Goal: Task Accomplishment & Management: Use online tool/utility

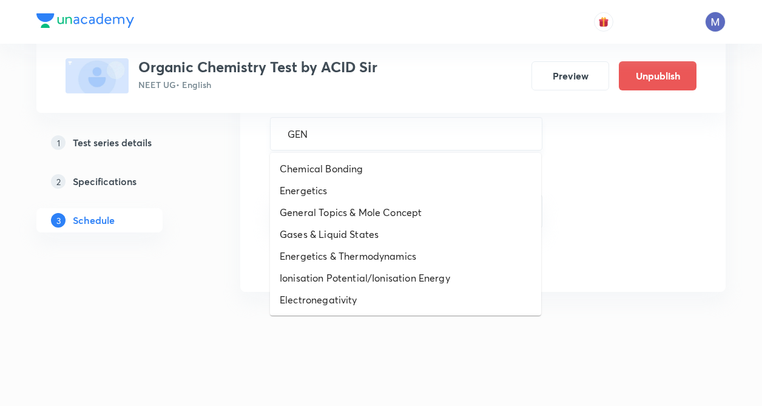
type input "GENE"
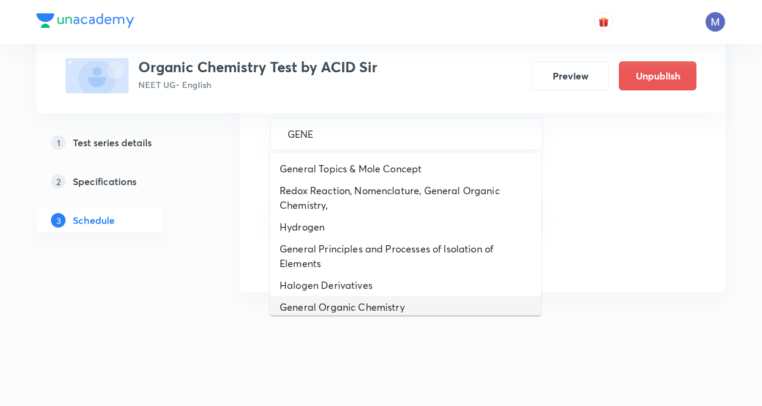
click at [335, 312] on li "General Organic Chemistry" at bounding box center [405, 307] width 271 height 22
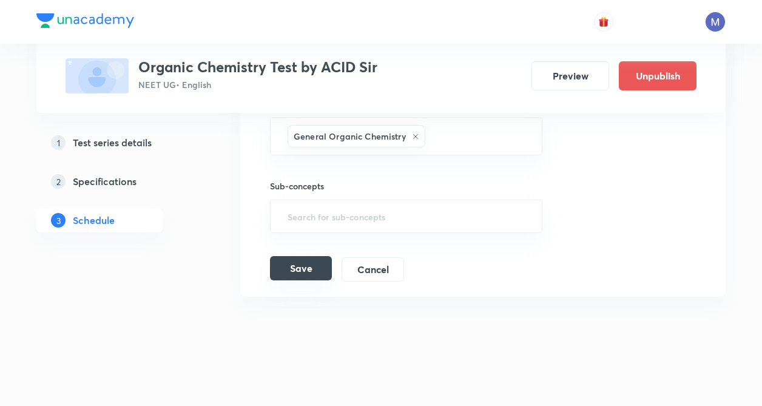
click at [300, 273] on button "Save" at bounding box center [301, 268] width 62 height 24
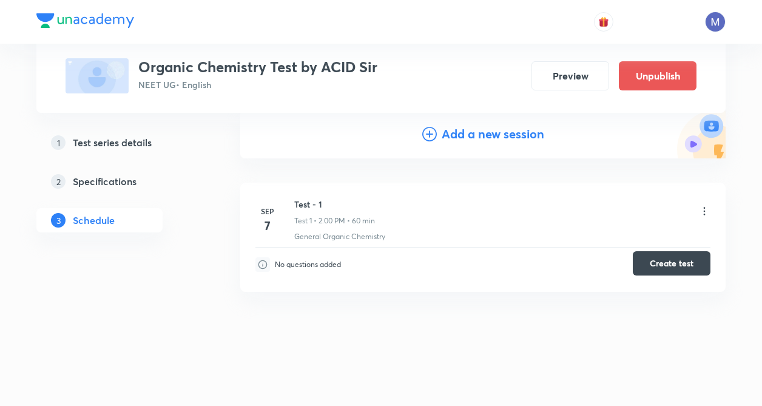
click at [668, 260] on button "Create test" at bounding box center [672, 263] width 78 height 24
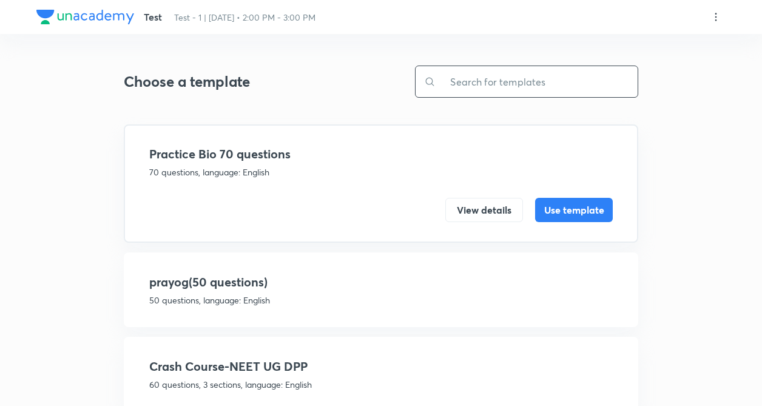
click at [482, 79] on input "text" at bounding box center [537, 81] width 202 height 31
click at [465, 85] on input "text" at bounding box center [537, 81] width 202 height 31
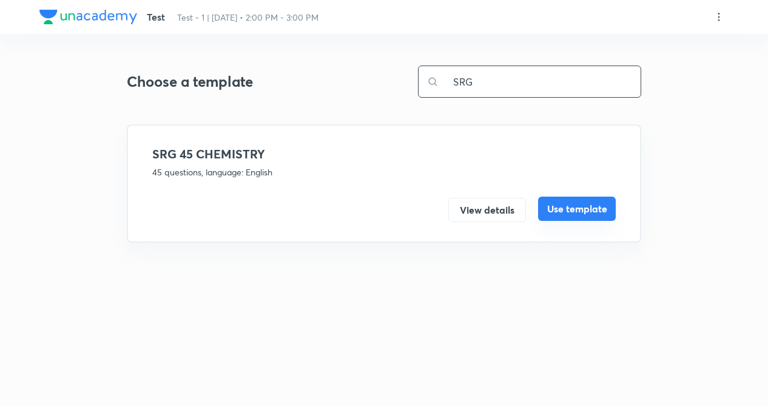
type input "SRG"
click at [562, 203] on button "Use template" at bounding box center [577, 209] width 78 height 24
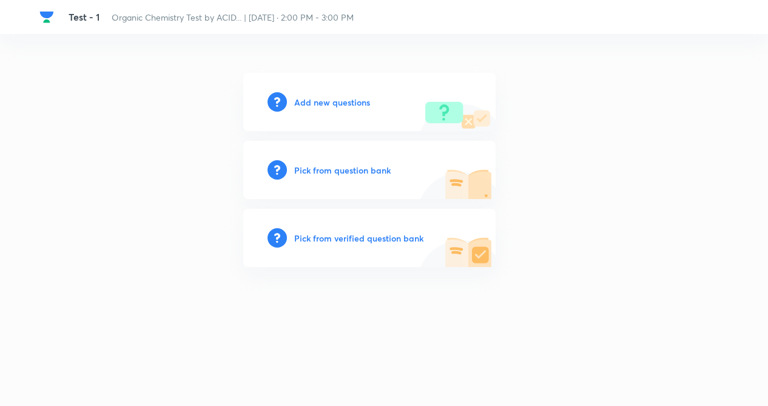
click at [326, 103] on h6 "Add new questions" at bounding box center [332, 102] width 76 height 13
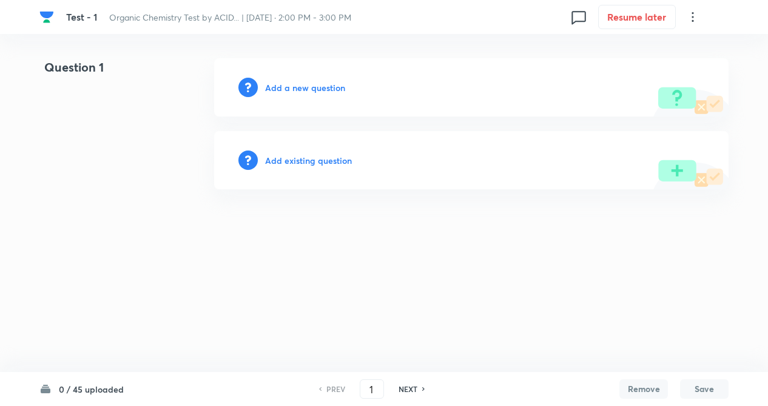
click at [269, 248] on html "Test - 1 Organic Chemistry Test by ACID... | [DATE] · 2:00 PM - 3:00 PM 0 Resum…" at bounding box center [384, 124] width 768 height 248
click at [303, 88] on h6 "Add a new question" at bounding box center [305, 87] width 80 height 13
click at [303, 88] on h6 "Choose a question type" at bounding box center [311, 87] width 93 height 13
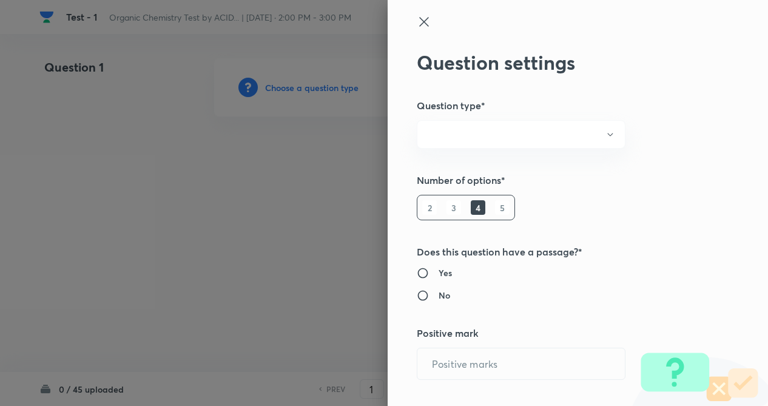
radio input "true"
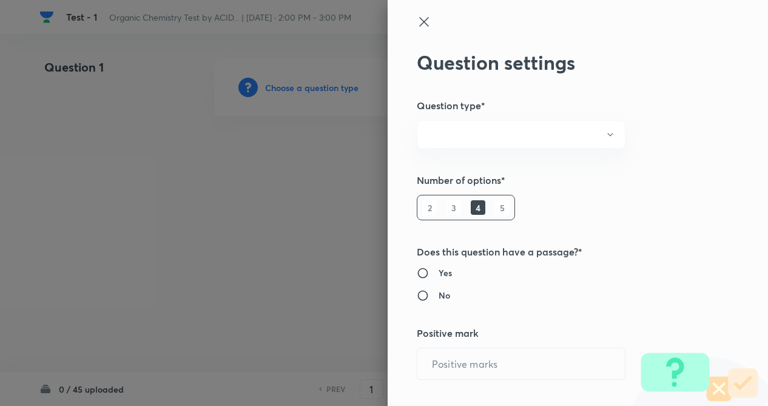
radio input "true"
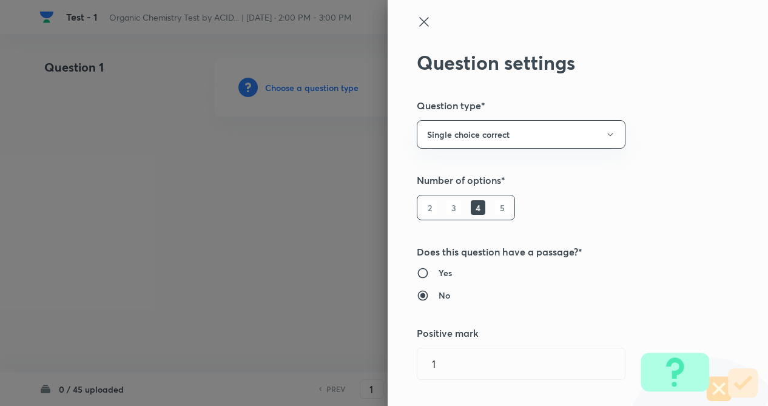
type input "1"
type input "0"
click at [718, 263] on div "Question settings Question type* Single choice correct Number of options* 2 3 4…" at bounding box center [578, 203] width 380 height 406
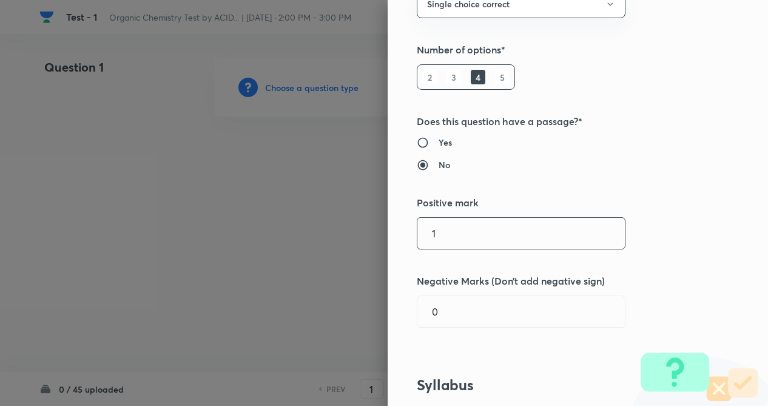
scroll to position [243, 0]
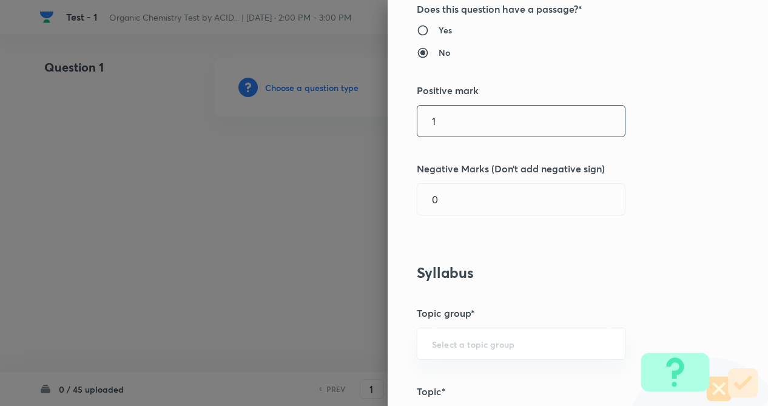
click at [467, 130] on input "1" at bounding box center [521, 121] width 208 height 31
type input "4"
click at [459, 212] on input "0" at bounding box center [521, 199] width 208 height 31
type input "1"
click at [652, 266] on h3 "Syllabus" at bounding box center [558, 273] width 282 height 18
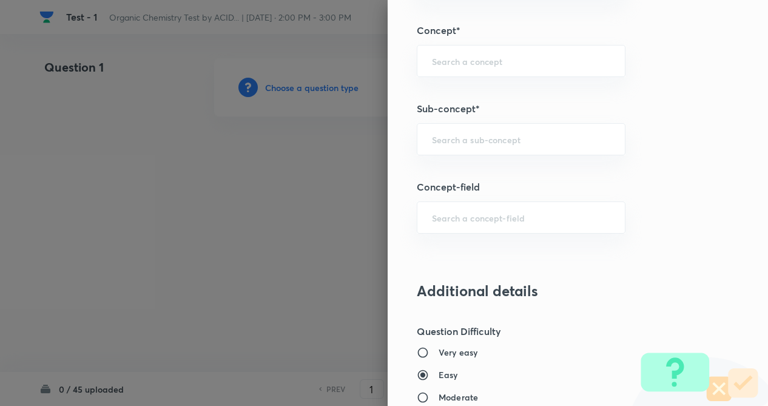
scroll to position [680, 0]
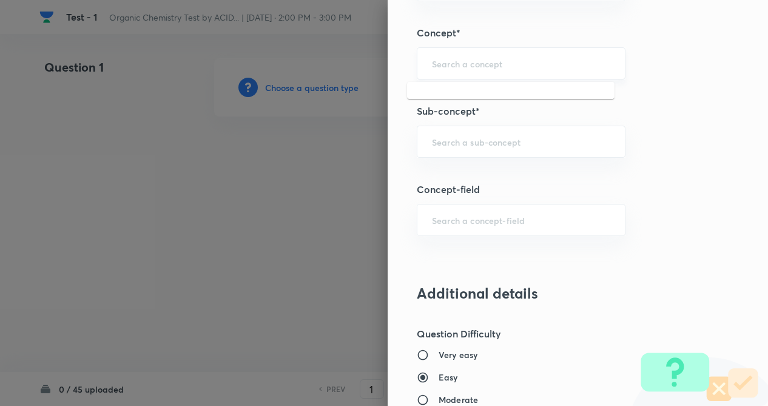
click at [445, 60] on input "text" at bounding box center [521, 64] width 178 height 12
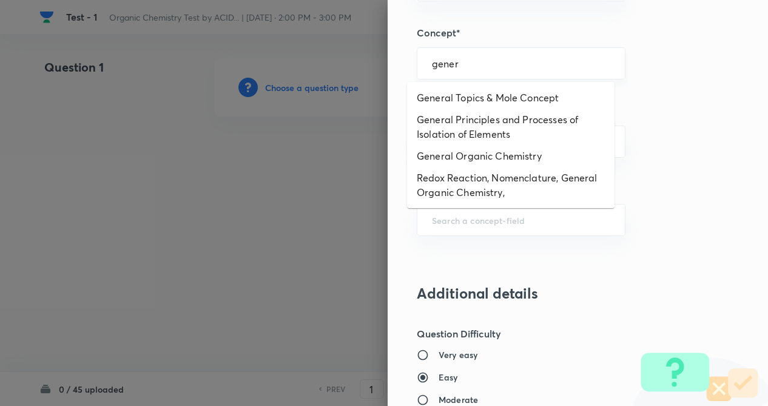
scroll to position [0, 0]
click at [480, 149] on li "General Organic Chemistry" at bounding box center [511, 156] width 208 height 22
type input "General Organic Chemistry"
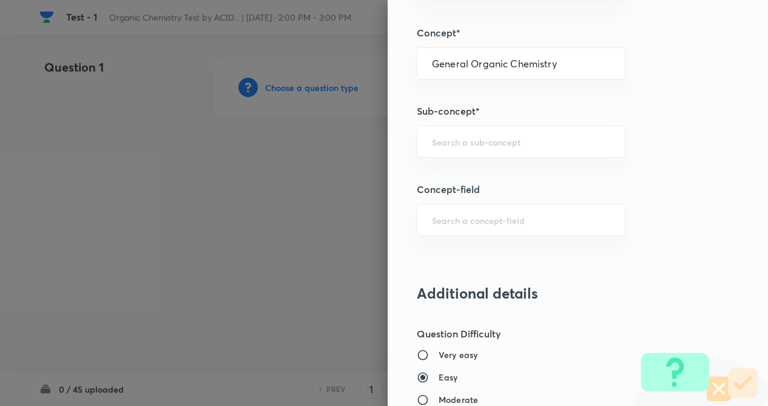
type input "Chemistry"
type input "Organic Chemistry"
click at [481, 130] on div "​" at bounding box center [521, 142] width 209 height 32
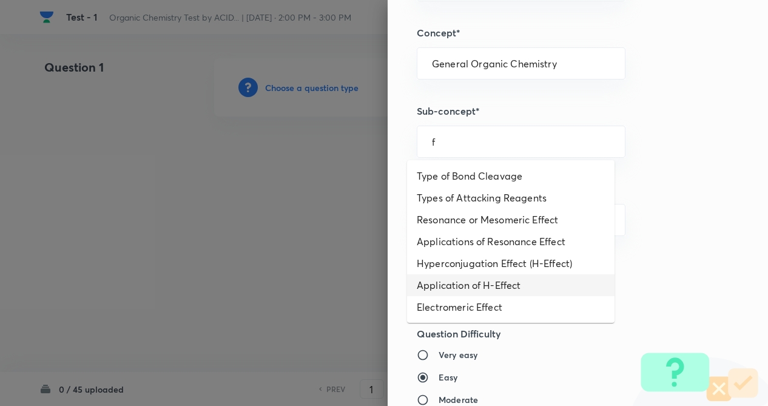
click at [485, 275] on li "Application of H-Effect" at bounding box center [511, 285] width 208 height 22
type input "Application of H-Effect"
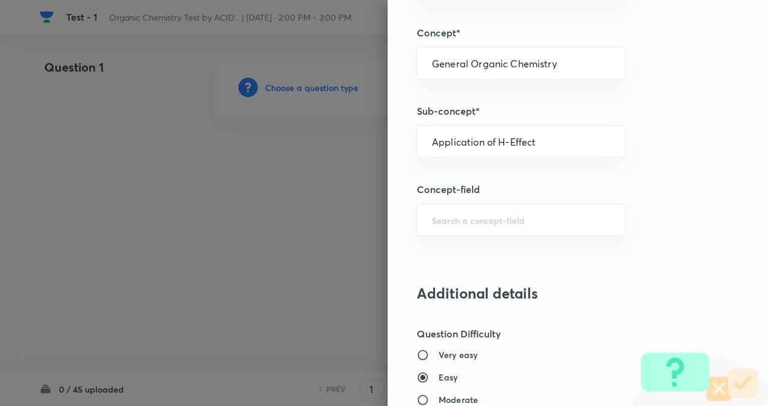
click at [627, 251] on div "Question settings Question type* Single choice correct Number of options* 2 3 4…" at bounding box center [578, 203] width 380 height 406
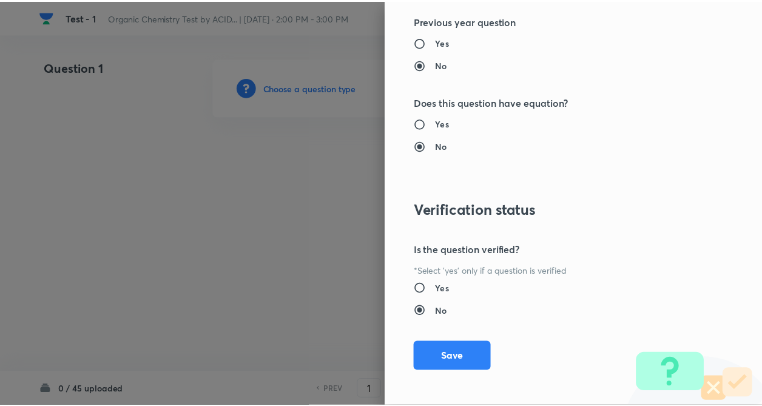
scroll to position [1248, 0]
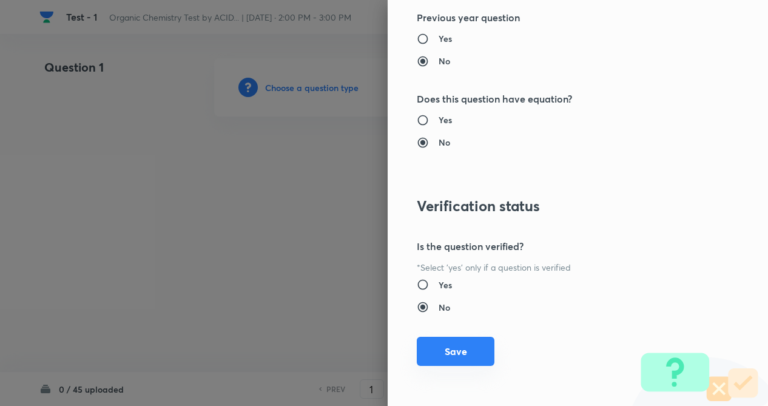
click at [442, 351] on button "Save" at bounding box center [456, 351] width 78 height 29
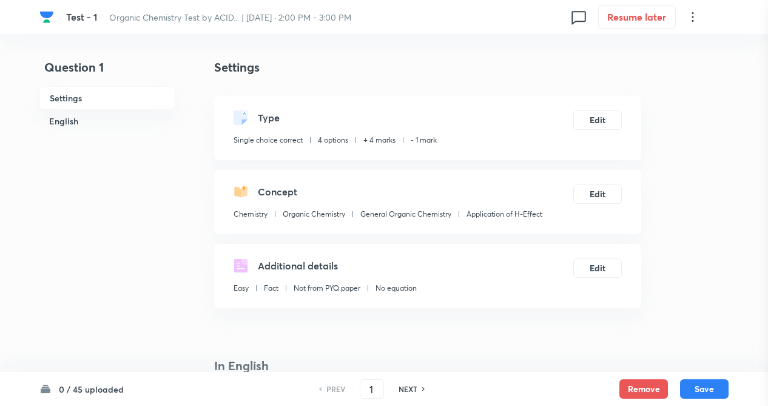
click at [163, 226] on div at bounding box center [384, 203] width 768 height 406
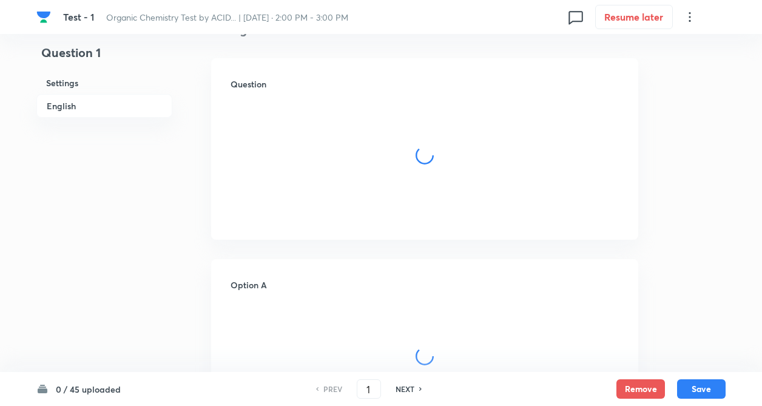
scroll to position [340, 0]
click at [303, 128] on div at bounding box center [424, 131] width 387 height 68
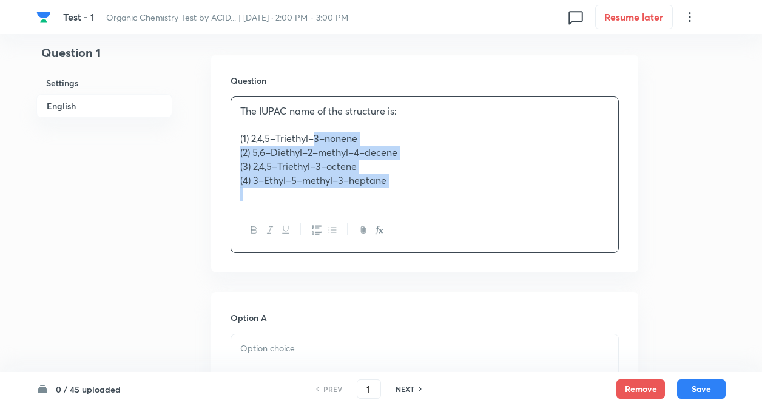
drag, startPoint x: 292, startPoint y: 137, endPoint x: 522, endPoint y: 230, distance: 248.2
click at [522, 230] on div "The IUPAC name of the structure is: (1) 2,4,5–Triethyl–3–nonene (2) 5,6–Diethyl…" at bounding box center [425, 174] width 388 height 157
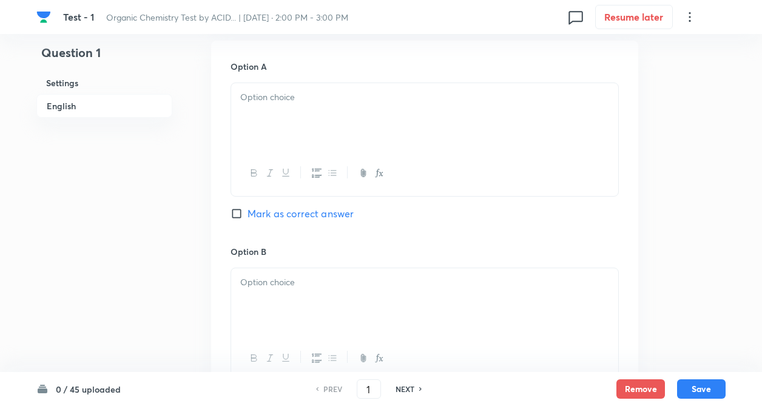
scroll to position [558, 0]
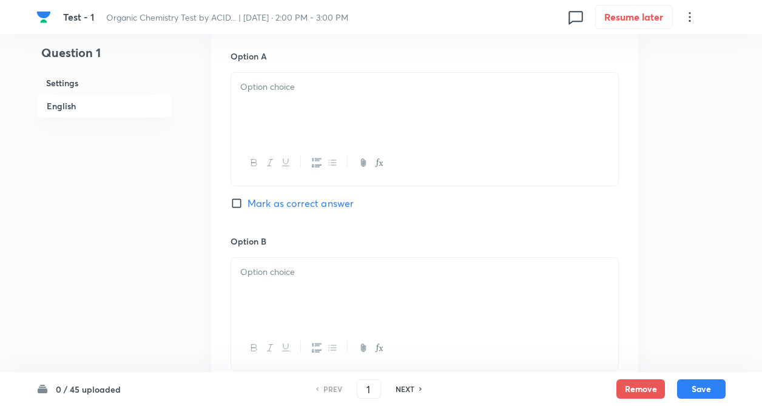
click at [277, 90] on p at bounding box center [424, 87] width 369 height 14
paste div
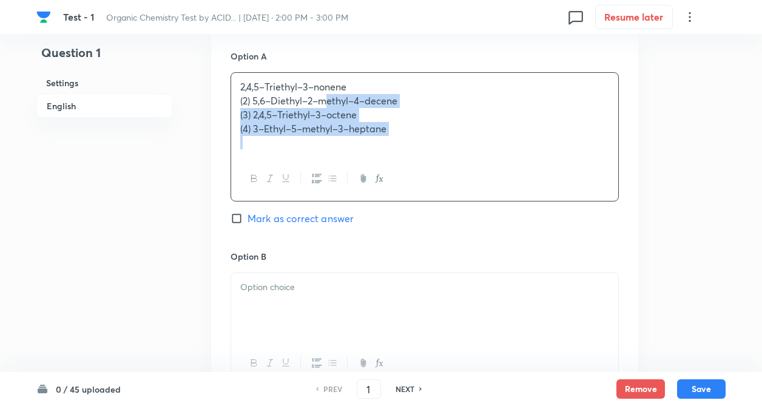
drag, startPoint x: 292, startPoint y: 100, endPoint x: 570, endPoint y: 225, distance: 303.9
click at [570, 225] on div "Option A 2,4,5–Triethyl–3–nonene (2) 5,6–Diethyl–2–methyl–4–decene (3) 2,4,5–Tr…" at bounding box center [425, 150] width 388 height 200
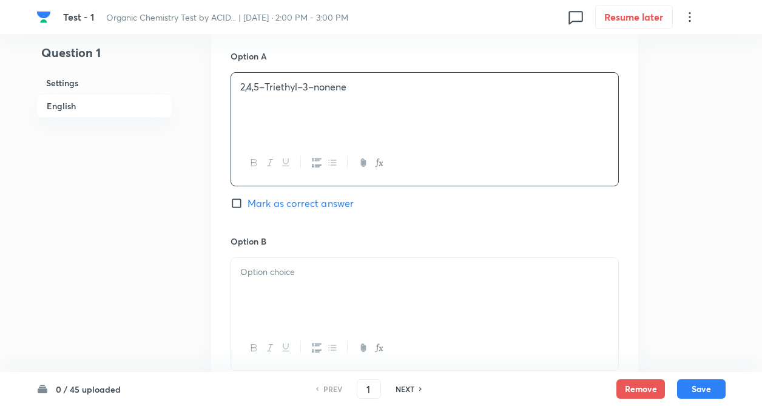
click at [472, 320] on div at bounding box center [424, 292] width 387 height 68
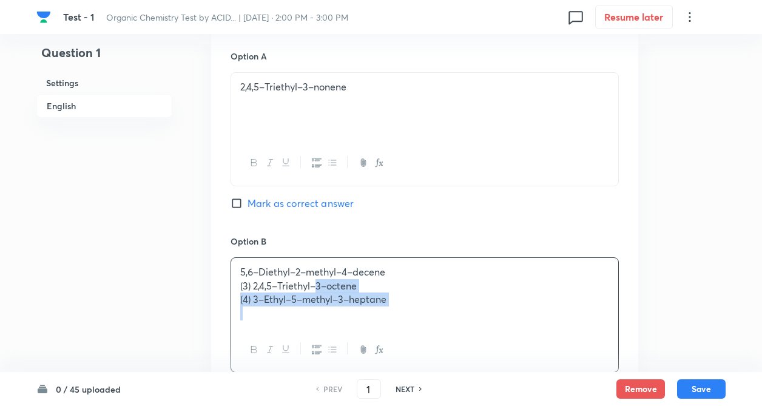
drag, startPoint x: 294, startPoint y: 287, endPoint x: 536, endPoint y: 348, distance: 250.2
click at [536, 348] on div "5,6–Diethyl–2–methyl–4–decene (3) 2,4,5–Triethyl–3–octene (4) 3–Ethyl–5–methyl–…" at bounding box center [425, 314] width 388 height 115
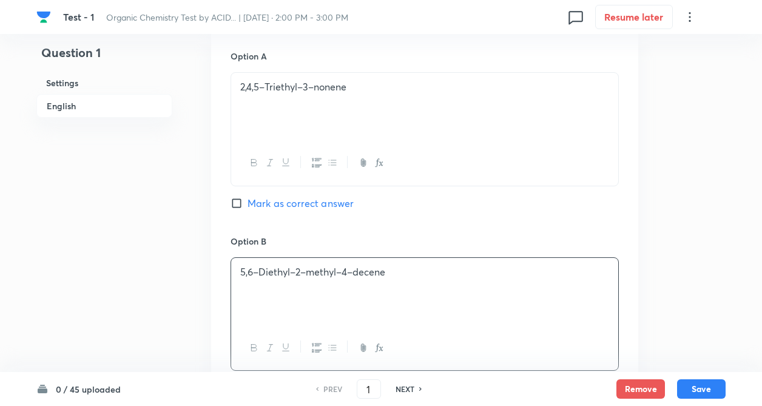
click at [176, 247] on div "Question 1 Settings English Settings Type Single choice correct 4 options + 4 m…" at bounding box center [380, 263] width 689 height 1527
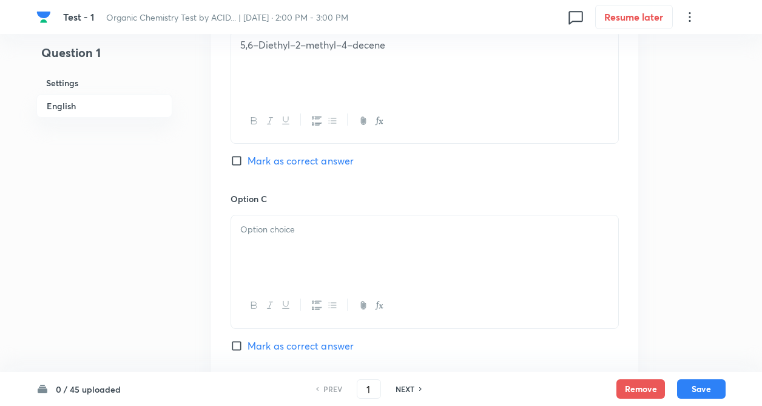
scroll to position [801, 0]
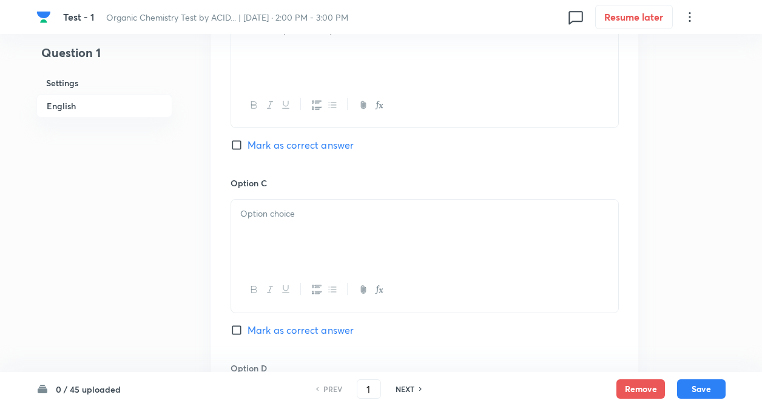
click at [281, 221] on div at bounding box center [424, 234] width 387 height 68
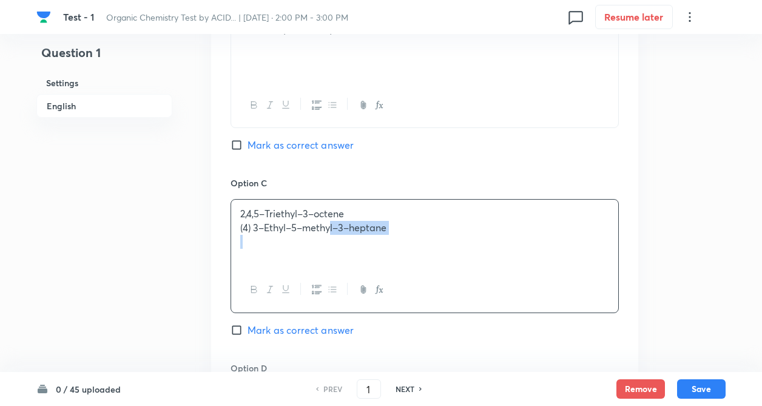
drag, startPoint x: 295, startPoint y: 228, endPoint x: 564, endPoint y: 285, distance: 275.5
click at [564, 285] on div "2,4,5–Triethyl–3–octene (4) 3–Ethyl–5–methyl–3–heptane" at bounding box center [425, 255] width 388 height 113
click at [88, 206] on div "Question 1 Settings English" at bounding box center [104, 20] width 136 height 1527
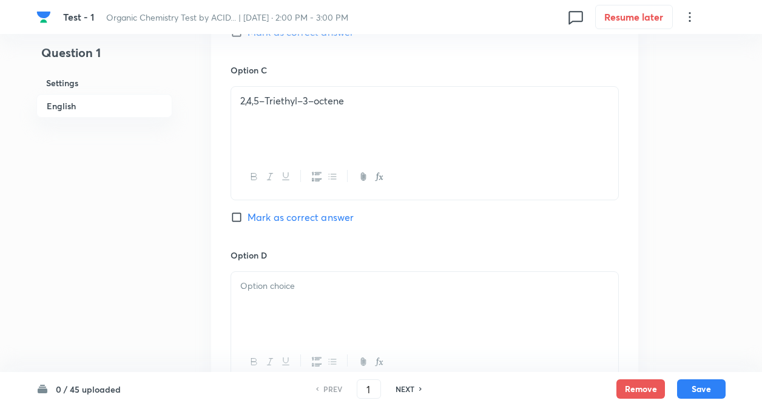
scroll to position [1019, 0]
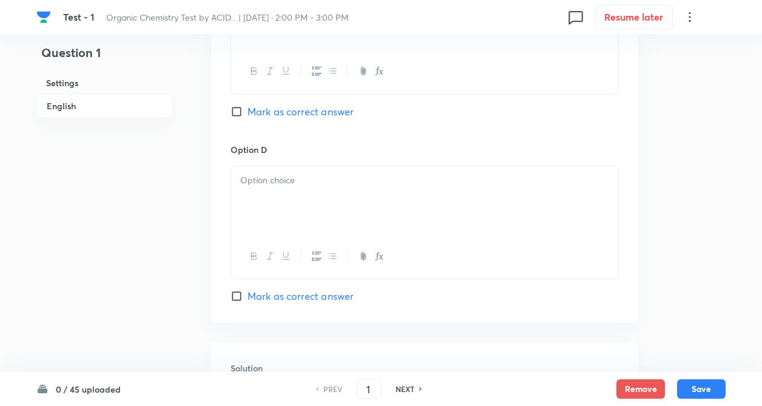
click at [240, 209] on div at bounding box center [424, 200] width 387 height 68
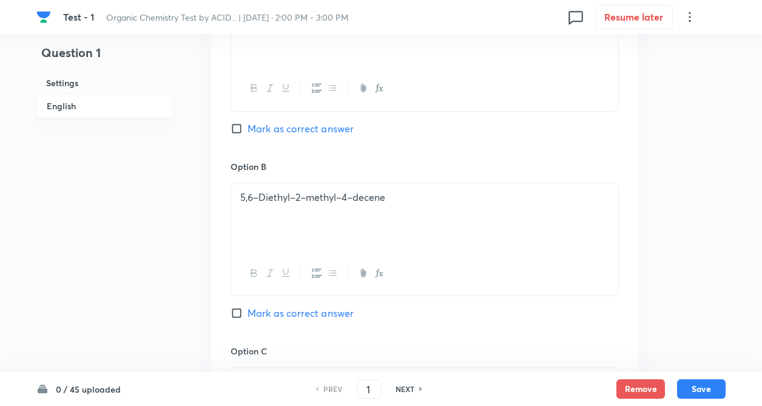
scroll to position [631, 0]
click at [234, 317] on input "Mark as correct answer" at bounding box center [239, 315] width 17 height 12
checkbox input "true"
drag, startPoint x: 408, startPoint y: 195, endPoint x: 238, endPoint y: 198, distance: 169.9
click at [238, 198] on div "5,6–Diethyl–2–methyl–4–decene" at bounding box center [424, 219] width 387 height 68
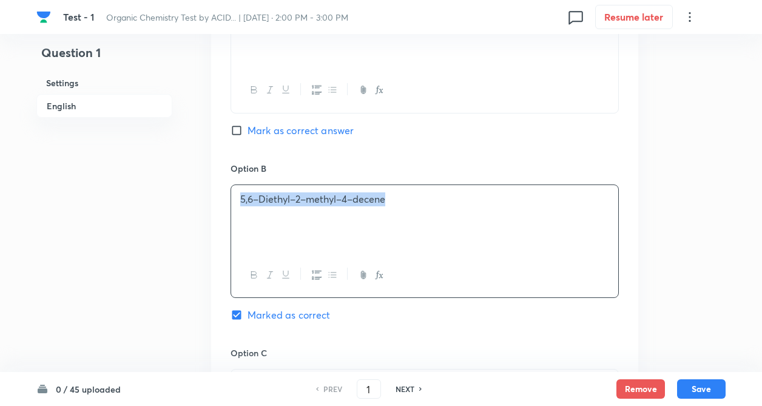
click at [238, 198] on div "5,6–Diethyl–2–methyl–4–decene" at bounding box center [424, 219] width 387 height 68
drag, startPoint x: 240, startPoint y: 197, endPoint x: 423, endPoint y: 225, distance: 185.4
click at [423, 225] on div "5,6–Diethyl–2–methyl–4–decene" at bounding box center [424, 219] width 387 height 68
copy div "5,6–Diethyl–2–methyl–4–decene"
click at [135, 265] on div "Question 1 Settings English" at bounding box center [104, 190] width 136 height 1527
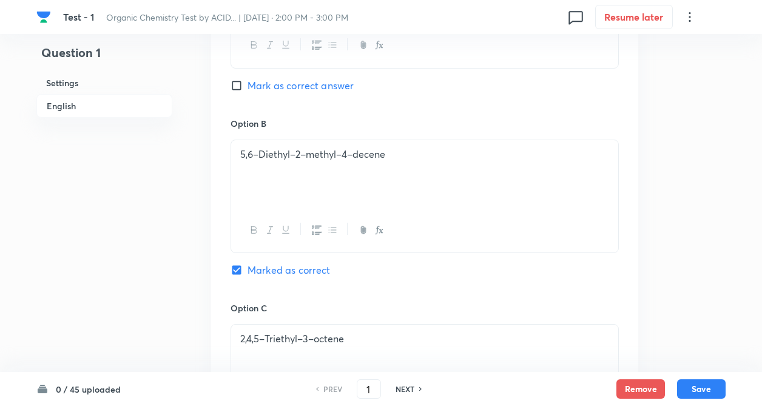
click at [135, 265] on div "Question 1 Settings English" at bounding box center [104, 145] width 136 height 1527
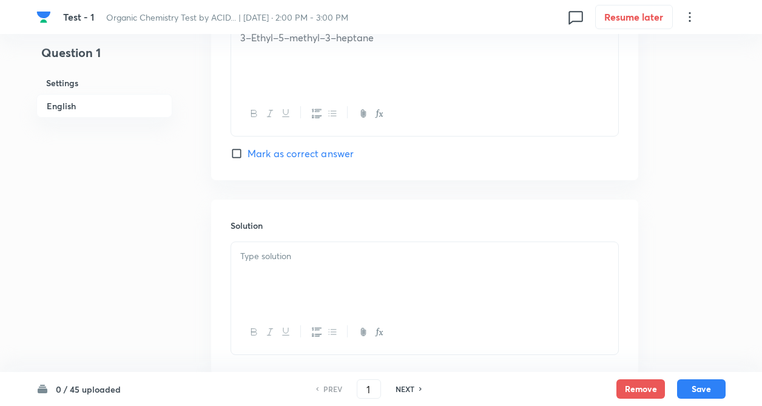
scroll to position [1165, 0]
click at [252, 263] on div at bounding box center [424, 273] width 387 height 68
paste div
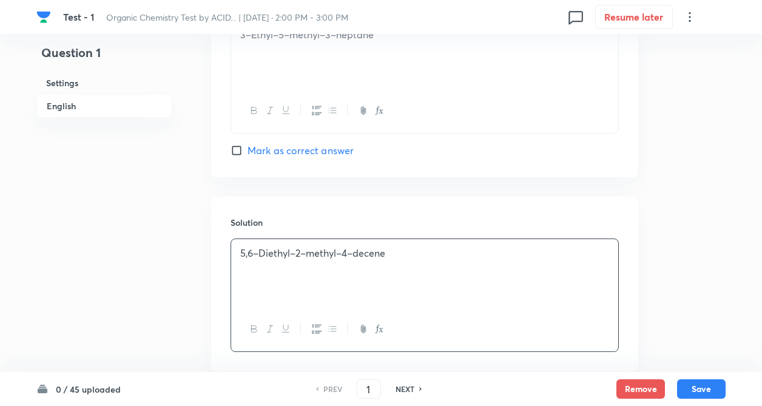
click at [392, 251] on p "5,6–Diethyl–2–methyl–4–decene" at bounding box center [424, 253] width 369 height 14
click at [696, 390] on button "Save" at bounding box center [701, 387] width 49 height 19
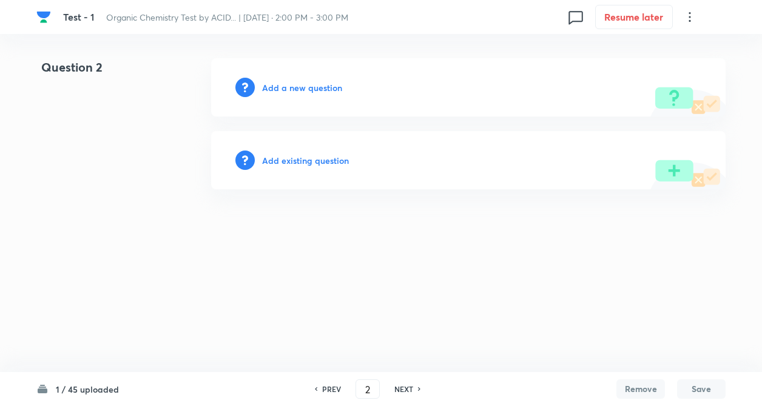
scroll to position [0, 0]
click at [114, 237] on html "Test - 1 Organic Chemistry Test by ACID... | [DATE] · 2:00 PM - 3:00 PM 0 Resum…" at bounding box center [384, 124] width 768 height 248
click at [147, 248] on html "Test - 1 Organic Chemistry Test by ACID... | [DATE] · 2:00 PM - 3:00 PM 0 Resum…" at bounding box center [384, 124] width 768 height 248
click at [332, 391] on h6 "PREV" at bounding box center [334, 389] width 19 height 11
type input "1"
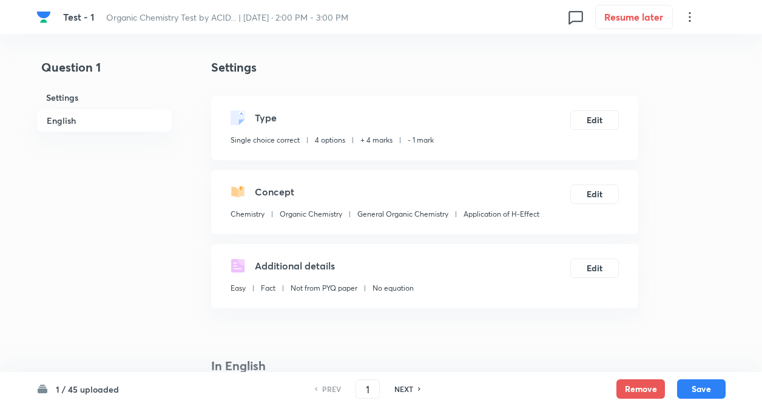
checkbox input "true"
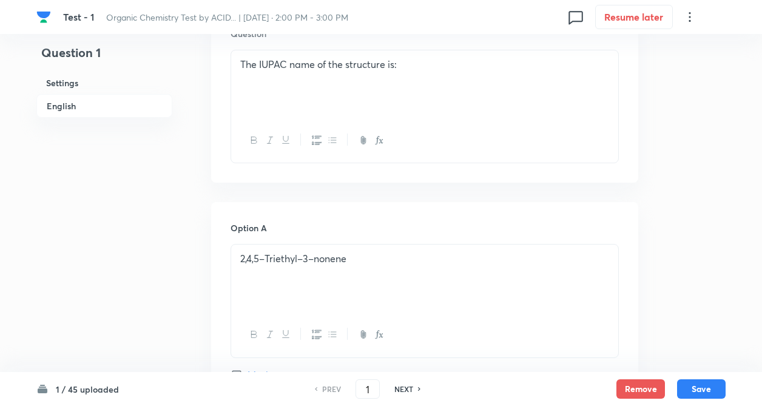
scroll to position [388, 0]
click at [408, 66] on p "The IUPAC name of the structure is:" at bounding box center [424, 63] width 369 height 14
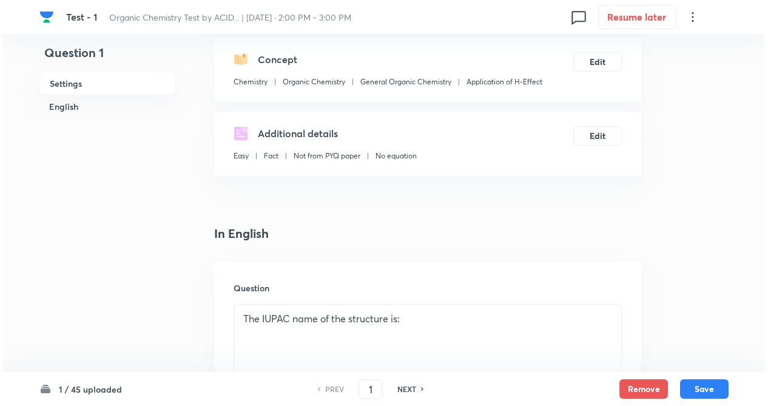
scroll to position [0, 0]
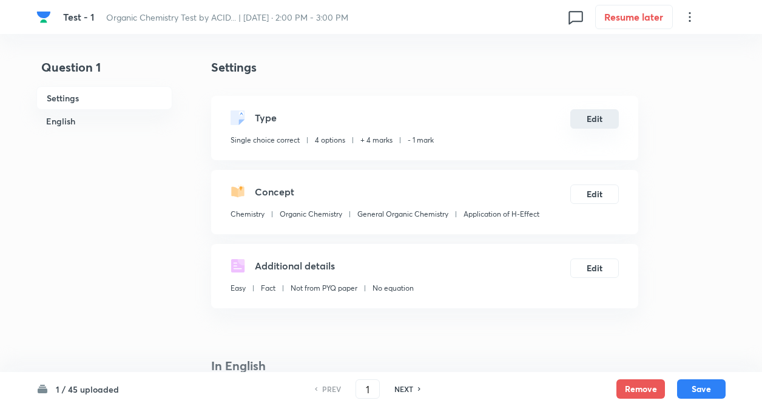
click at [591, 119] on button "Edit" at bounding box center [594, 118] width 49 height 19
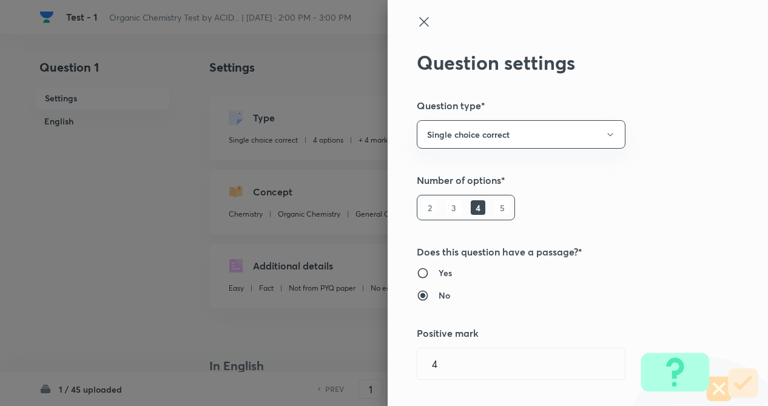
click at [669, 161] on div "Question settings Question type* Single choice correct Number of options* 2 3 4…" at bounding box center [578, 203] width 380 height 406
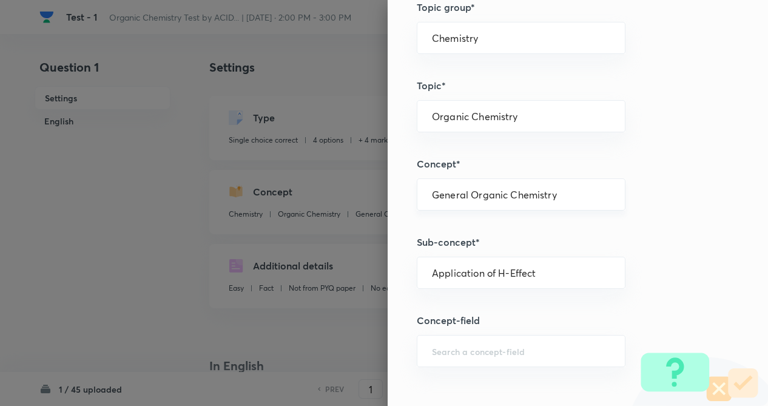
scroll to position [558, 0]
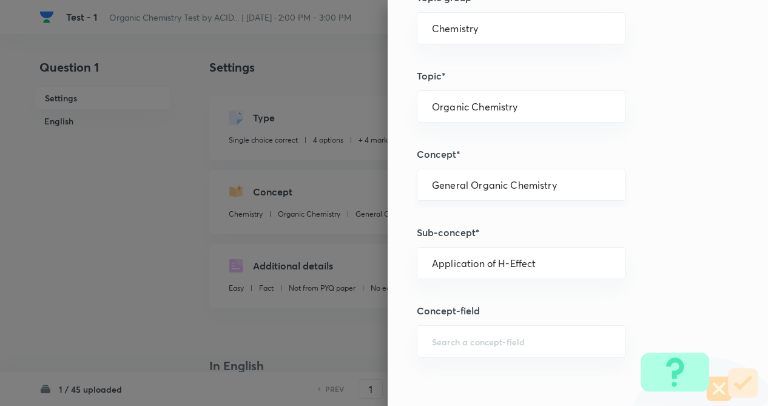
click at [470, 183] on input "General Organic Chemistry" at bounding box center [521, 185] width 178 height 12
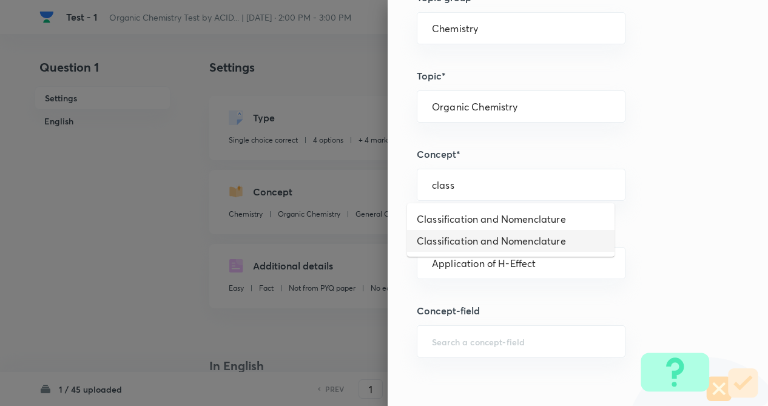
click at [480, 231] on li "Classification and Nomenclature" at bounding box center [511, 241] width 208 height 22
type input "Classification and Nomenclature"
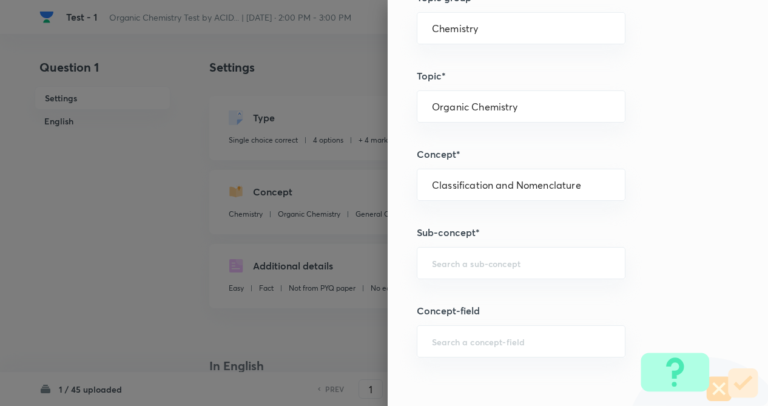
click at [663, 248] on div "Question settings Question type* Single choice correct Number of options* 2 3 4…" at bounding box center [578, 203] width 380 height 406
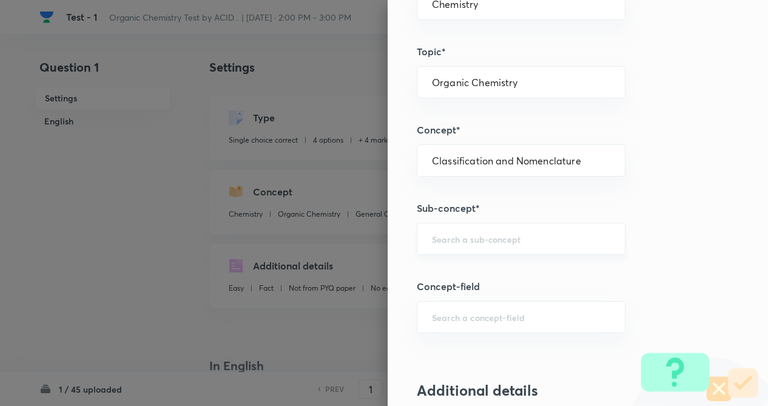
click at [549, 253] on div "​" at bounding box center [521, 239] width 209 height 32
click at [541, 273] on li "Classification and Nomenclature" at bounding box center [511, 273] width 208 height 22
type input "Classification and Nomenclature"
click at [652, 271] on div "Question settings Question type* Single choice correct Number of options* 2 3 4…" at bounding box center [578, 203] width 380 height 406
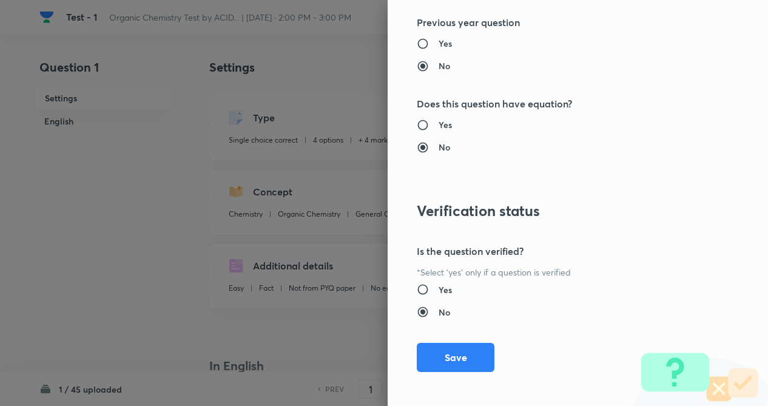
scroll to position [1248, 0]
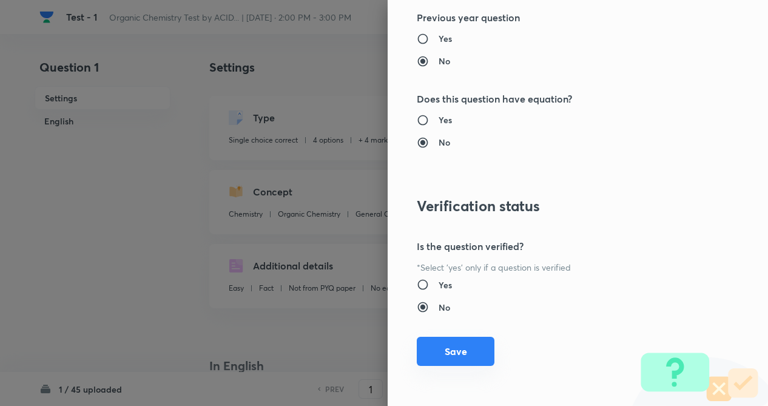
click at [436, 354] on button "Save" at bounding box center [456, 351] width 78 height 29
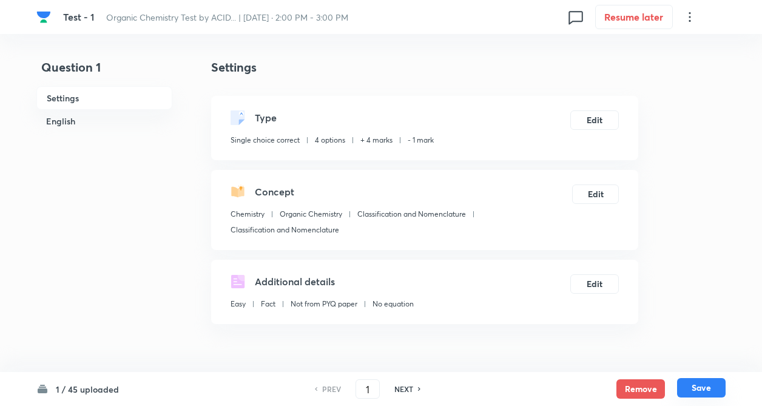
click at [688, 384] on button "Save" at bounding box center [701, 387] width 49 height 19
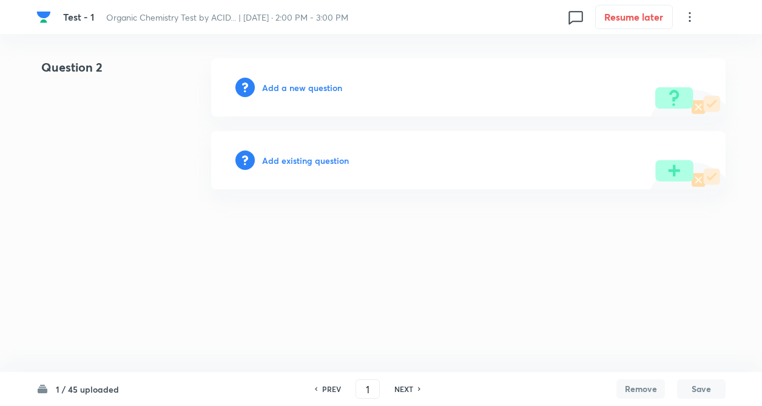
type input "2"
click at [289, 155] on h6 "Add existing question" at bounding box center [308, 160] width 87 height 13
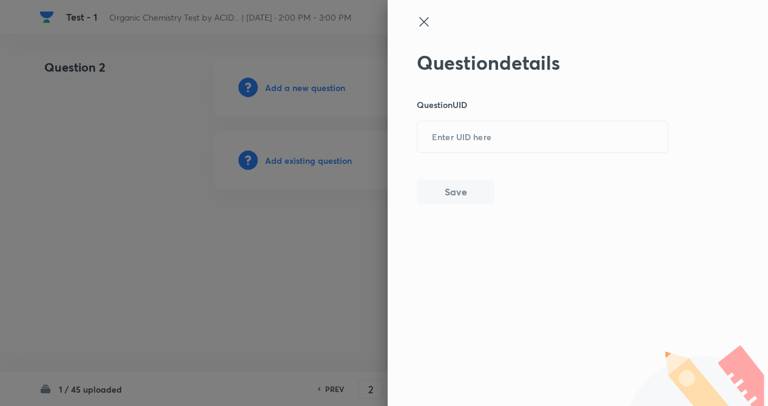
click at [419, 22] on icon at bounding box center [424, 22] width 15 height 15
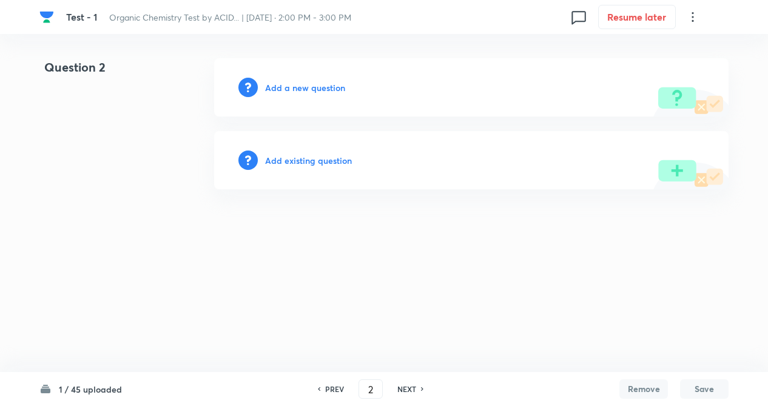
click at [302, 88] on h6 "Add a new question" at bounding box center [305, 87] width 80 height 13
click at [302, 88] on h6 "Choose a question type" at bounding box center [311, 87] width 93 height 13
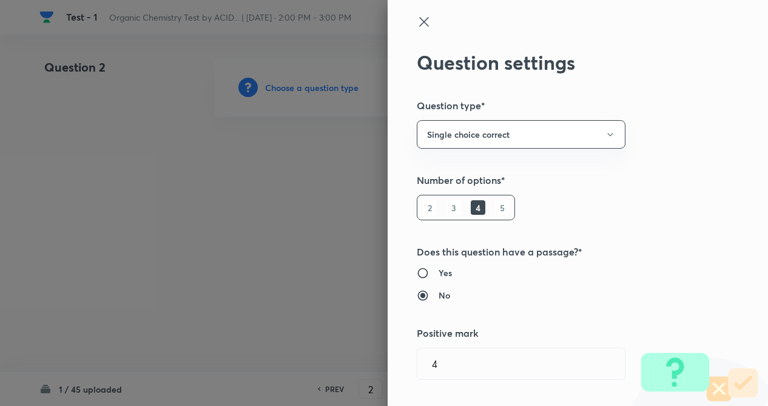
click at [641, 171] on div "Question settings Question type* Single choice correct Number of options* 2 3 4…" at bounding box center [578, 203] width 380 height 406
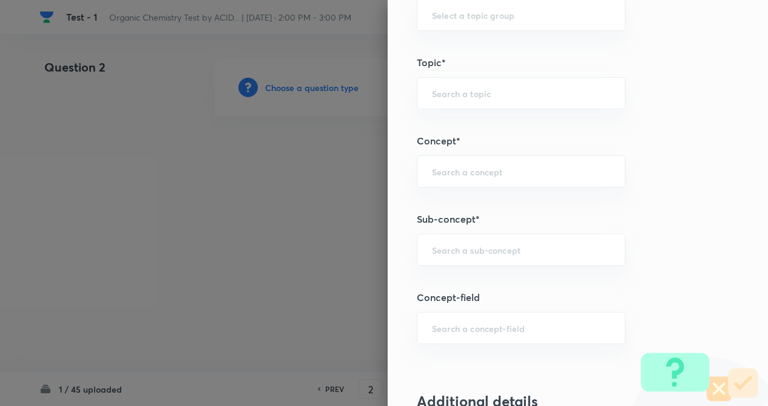
scroll to position [655, 0]
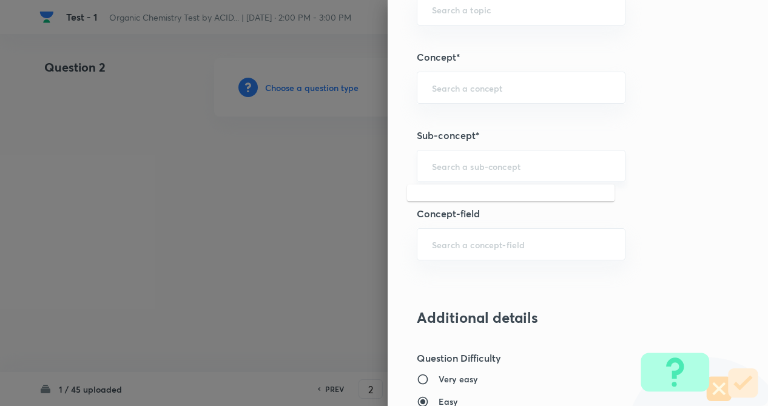
click at [447, 169] on input "text" at bounding box center [521, 166] width 178 height 12
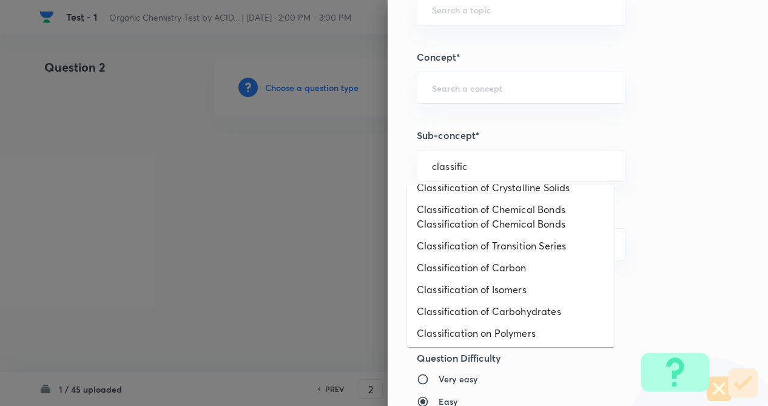
scroll to position [226, 0]
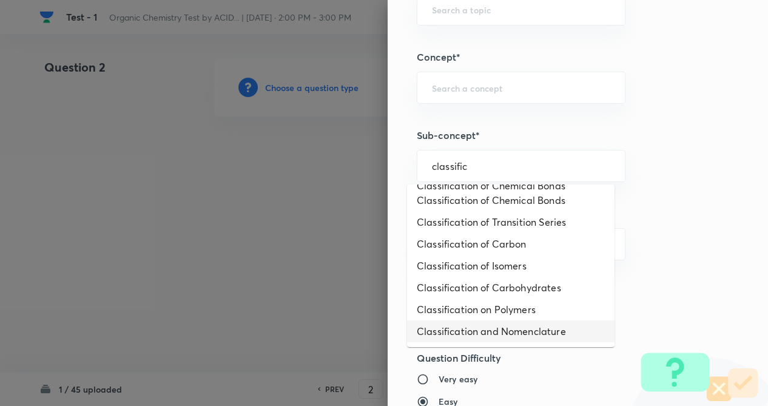
click at [542, 332] on li "Classification and Nomenclature" at bounding box center [511, 331] width 208 height 22
type input "Classification and Nomenclature"
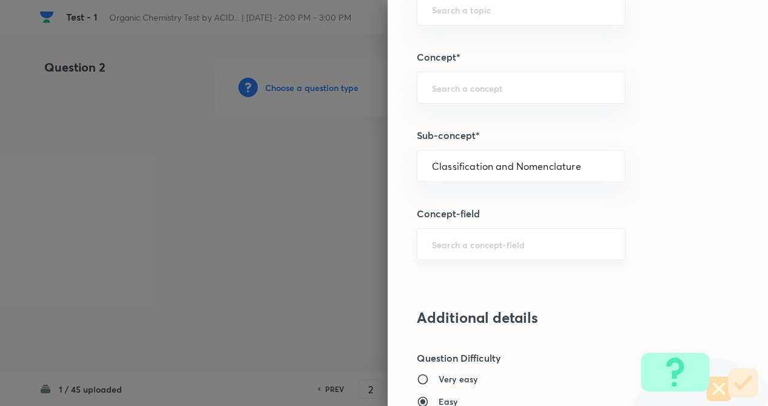
type input "Chemistry"
type input "Organic Chemistry"
type input "Classification and Nomenclature"
click at [731, 290] on div "Question settings Question type* Single choice correct Number of options* 2 3 4…" at bounding box center [578, 203] width 380 height 406
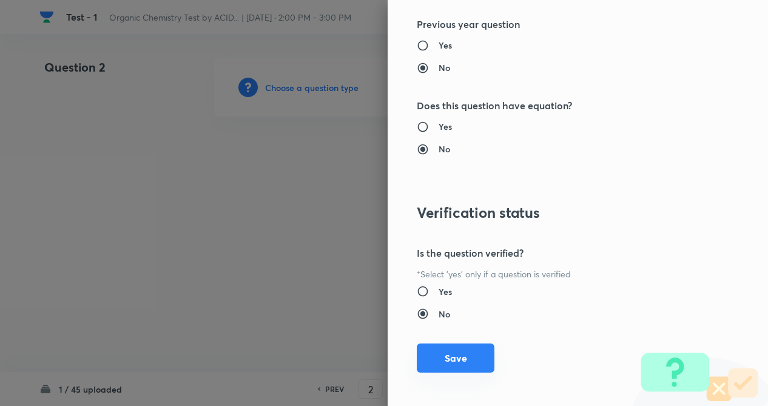
scroll to position [1248, 0]
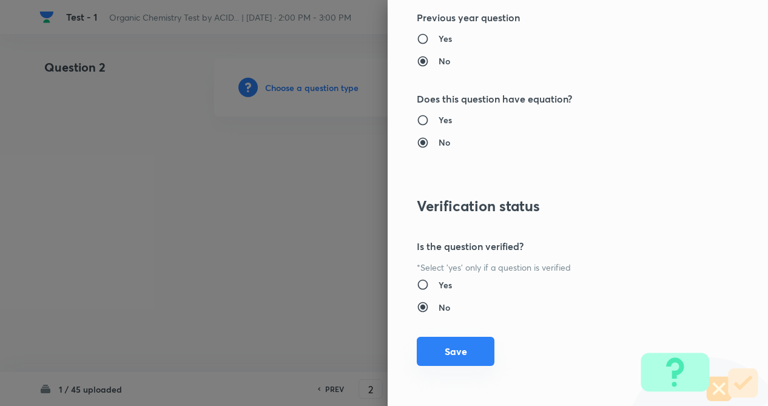
click at [449, 348] on button "Save" at bounding box center [456, 351] width 78 height 29
click at [191, 231] on div at bounding box center [384, 203] width 768 height 406
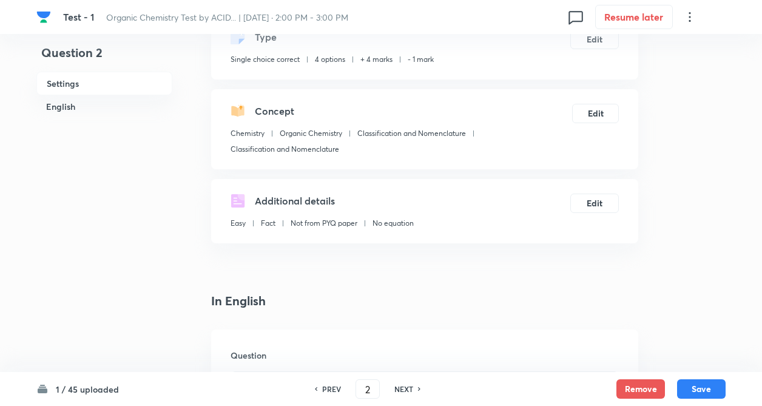
scroll to position [291, 0]
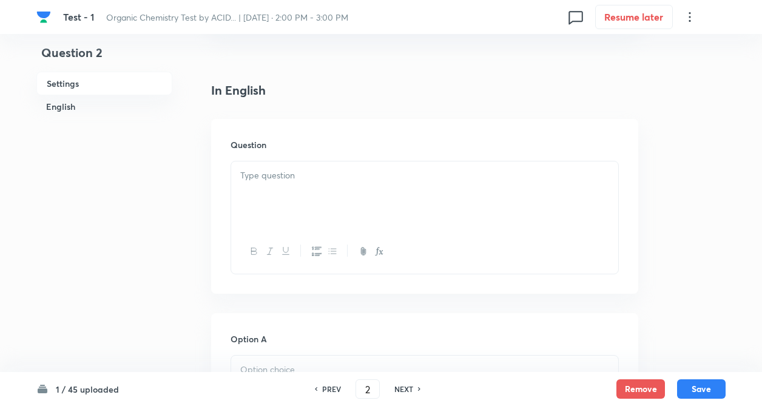
click at [270, 195] on div at bounding box center [424, 195] width 387 height 68
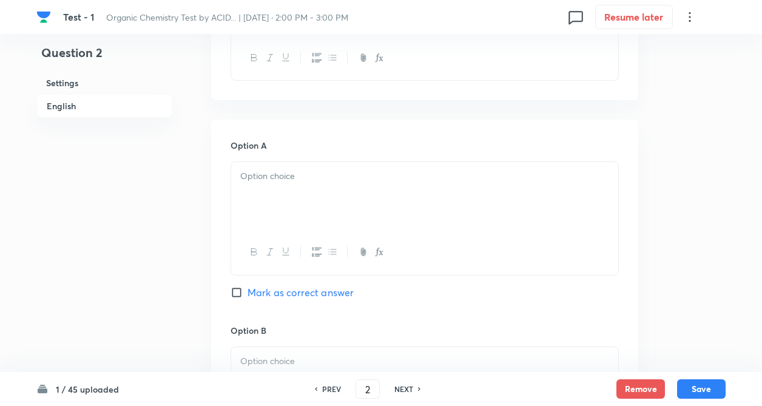
scroll to position [558, 0]
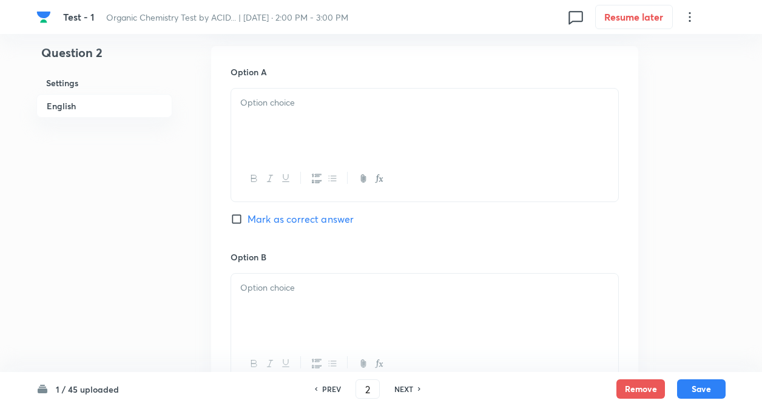
click at [240, 110] on div at bounding box center [424, 123] width 387 height 68
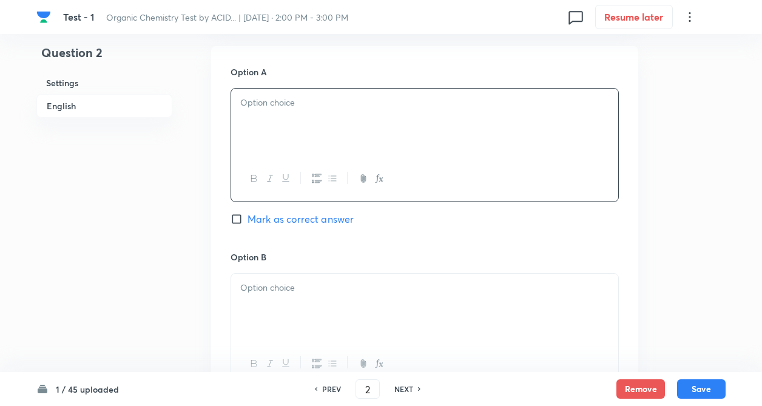
paste div
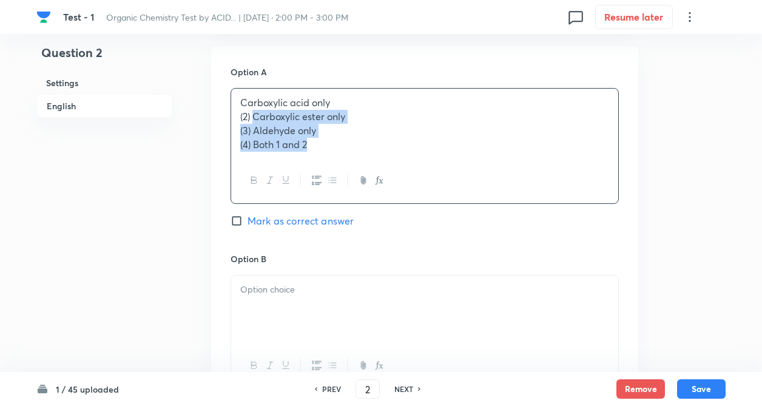
drag, startPoint x: 253, startPoint y: 114, endPoint x: 404, endPoint y: 200, distance: 173.4
click at [404, 200] on div "Carboxylic acid only (2) Carboxylic ester only (3) Aldehyde only (4) Both 1 and…" at bounding box center [425, 145] width 388 height 115
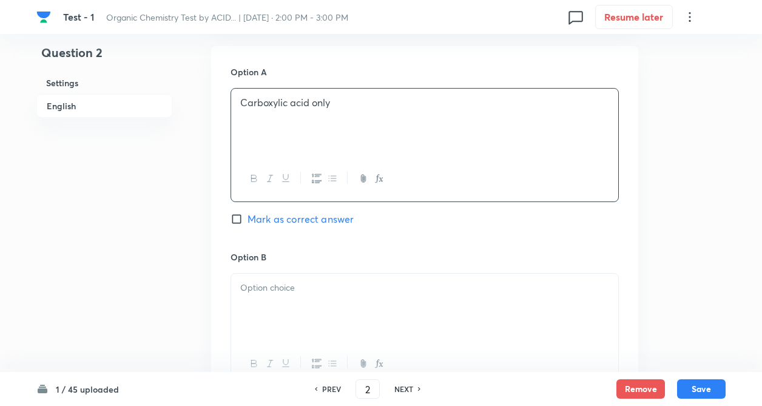
click at [393, 291] on p at bounding box center [424, 288] width 369 height 14
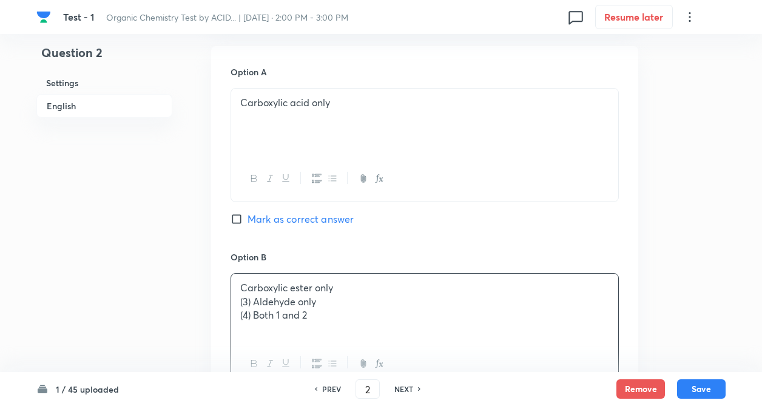
click at [179, 231] on div "Question 2 Settings English Settings Type Single choice correct 4 options + 4 m…" at bounding box center [380, 271] width 689 height 1543
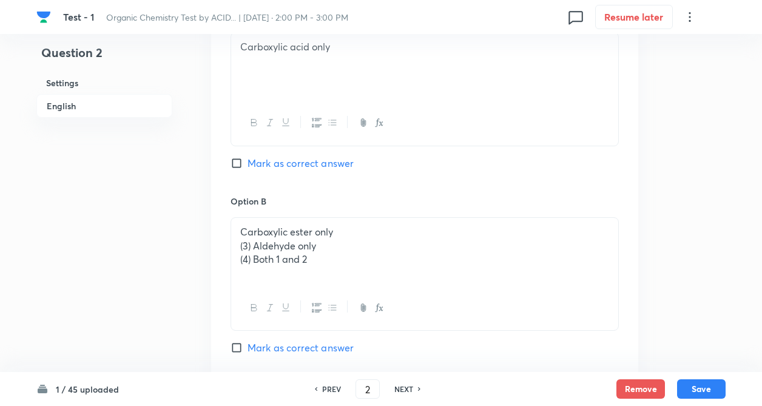
scroll to position [752, 0]
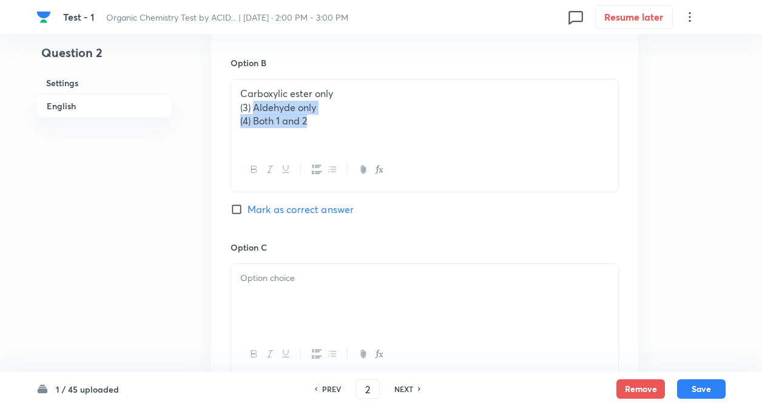
drag, startPoint x: 254, startPoint y: 103, endPoint x: 361, endPoint y: 168, distance: 125.0
click at [361, 168] on div "Carboxylic ester only (3) Aldehyde only (4) Both 1 and 2" at bounding box center [425, 135] width 388 height 113
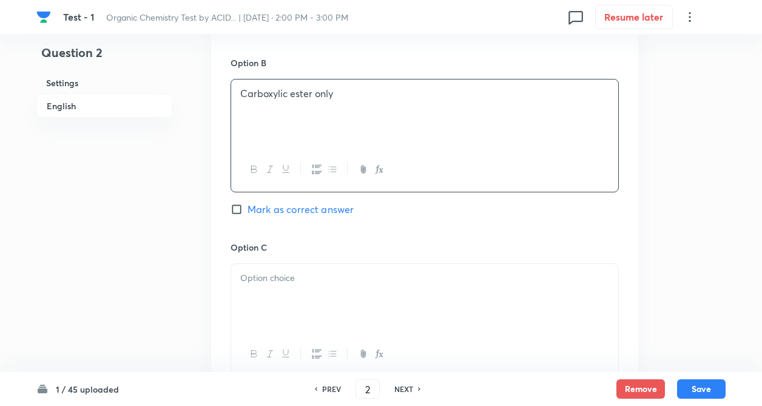
click at [336, 277] on p at bounding box center [424, 278] width 369 height 14
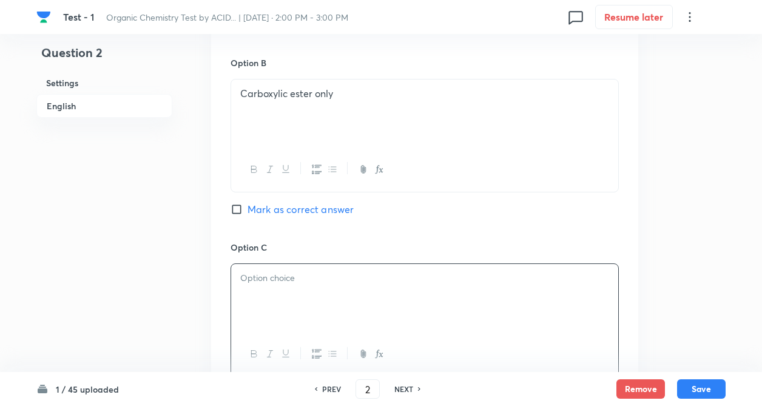
paste div
drag, startPoint x: 254, startPoint y: 289, endPoint x: 487, endPoint y: 377, distance: 249.6
click at [487, 377] on div "Test - 1 Organic Chemistry Test by ACID... | [DATE] · 2:00 PM - 3:00 PM 0 Resum…" at bounding box center [381, 77] width 762 height 1543
click at [167, 340] on div "Question 2 Settings English" at bounding box center [104, 77] width 136 height 1543
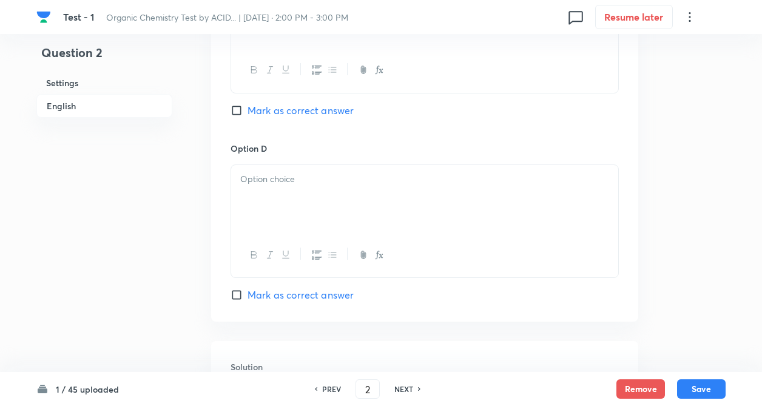
scroll to position [1044, 0]
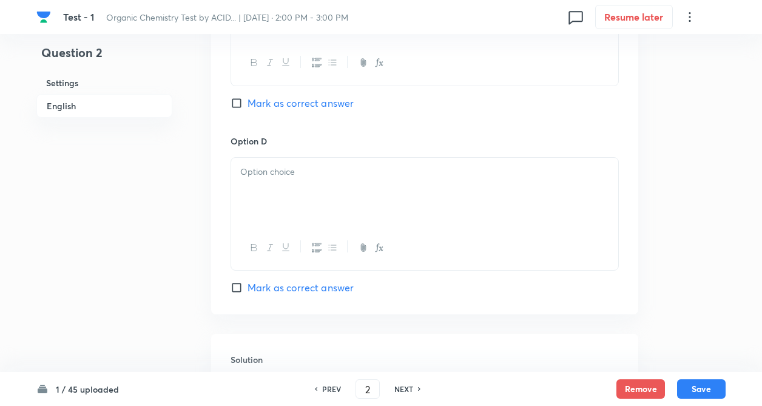
click at [268, 184] on div at bounding box center [424, 192] width 387 height 68
click at [239, 287] on input "Mark as correct answer" at bounding box center [239, 288] width 17 height 12
checkbox input "true"
drag, startPoint x: 316, startPoint y: 177, endPoint x: 201, endPoint y: 150, distance: 117.3
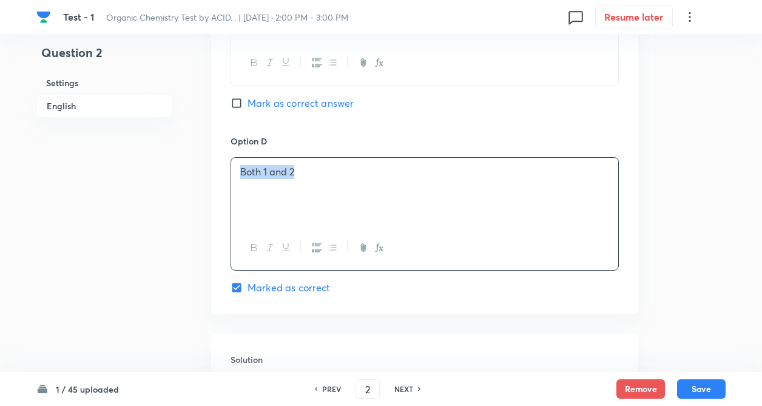
copy p "Both 1 and 2"
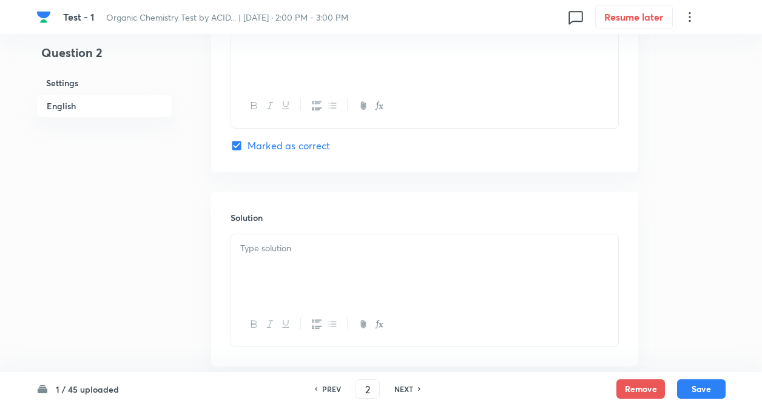
scroll to position [1214, 0]
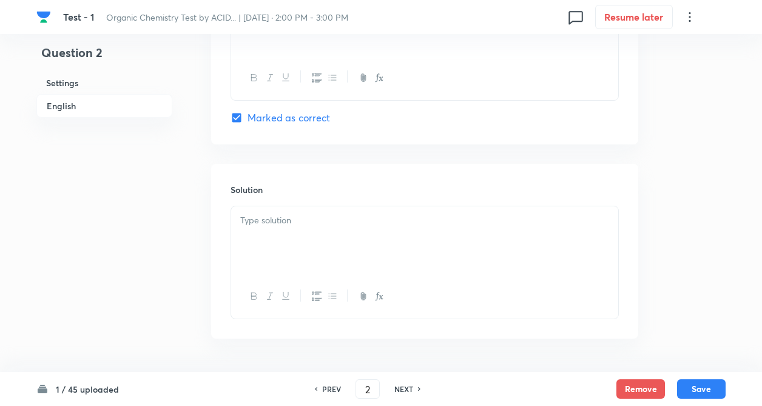
click at [268, 250] on div at bounding box center [424, 240] width 387 height 68
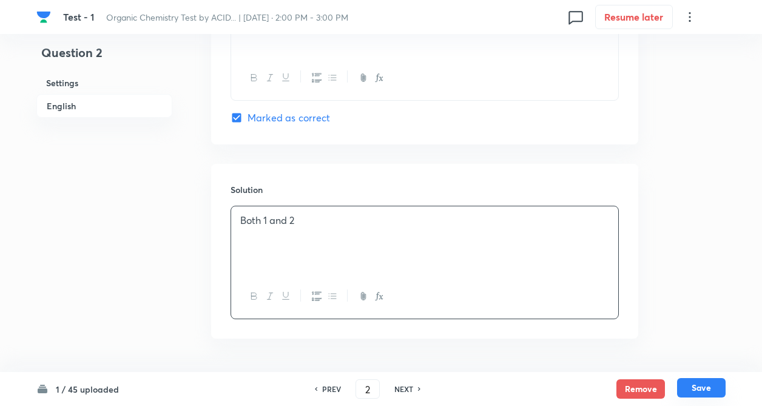
click at [710, 393] on button "Save" at bounding box center [701, 387] width 49 height 19
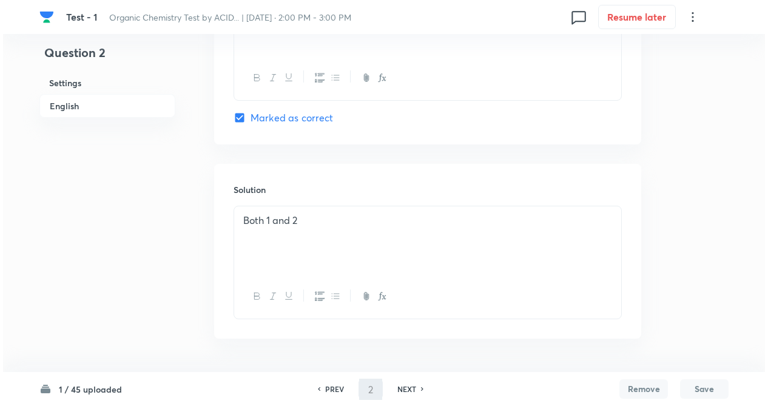
scroll to position [0, 0]
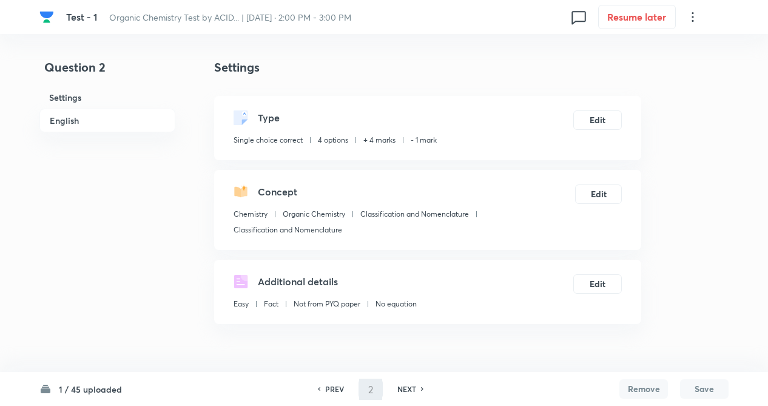
type input "3"
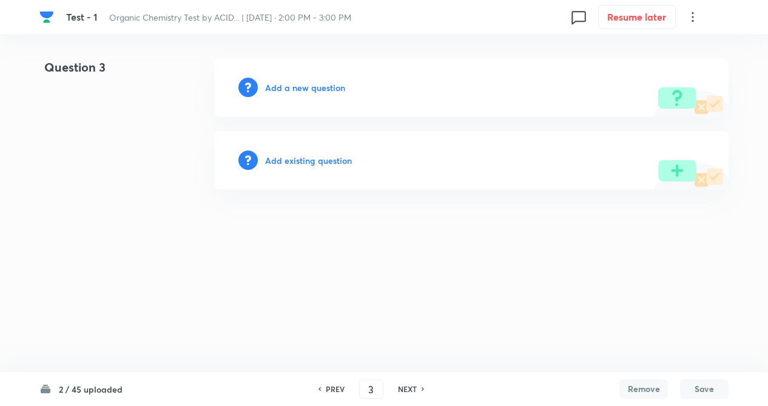
click at [323, 84] on h6 "Add a new question" at bounding box center [305, 87] width 80 height 13
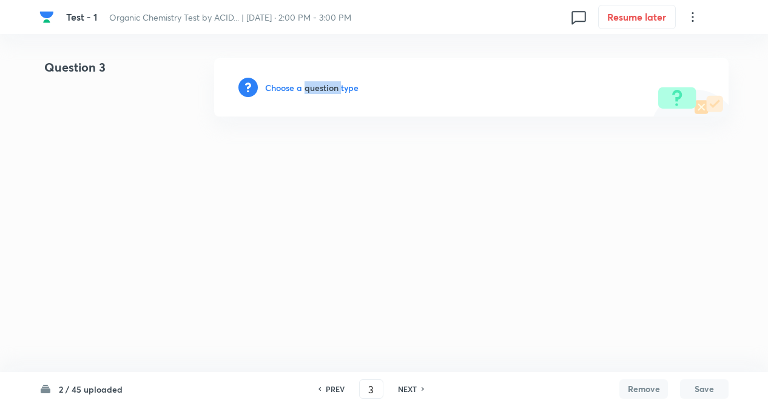
click at [323, 84] on h6 "Choose a question type" at bounding box center [311, 87] width 93 height 13
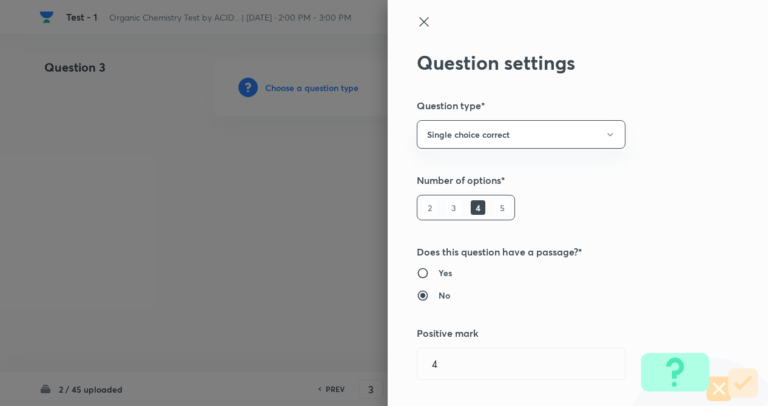
click at [567, 206] on div "Question settings Question type* Single choice correct Number of options* 2 3 4…" at bounding box center [578, 203] width 380 height 406
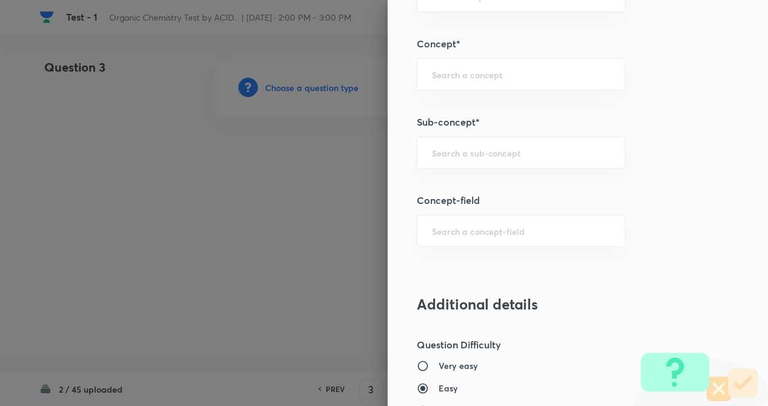
scroll to position [704, 0]
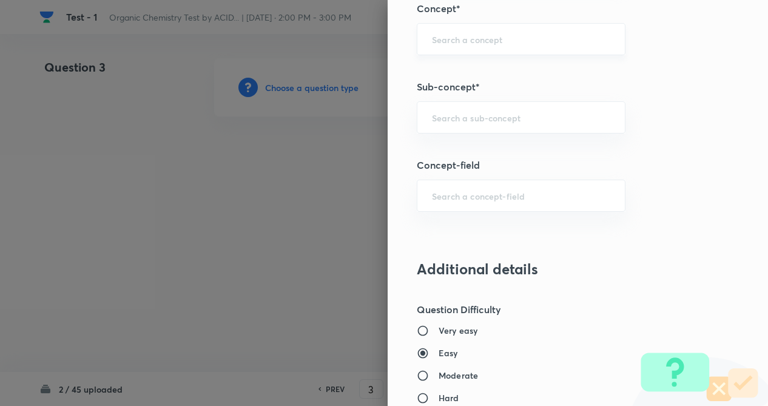
click at [455, 45] on input "text" at bounding box center [521, 39] width 178 height 12
click at [465, 121] on input "text" at bounding box center [521, 118] width 178 height 12
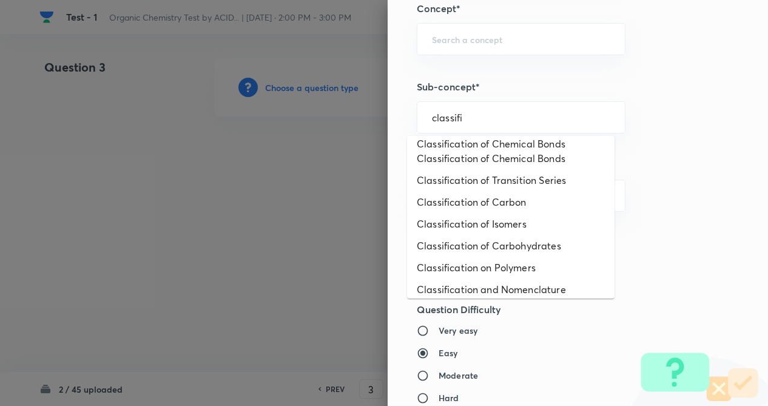
scroll to position [226, 0]
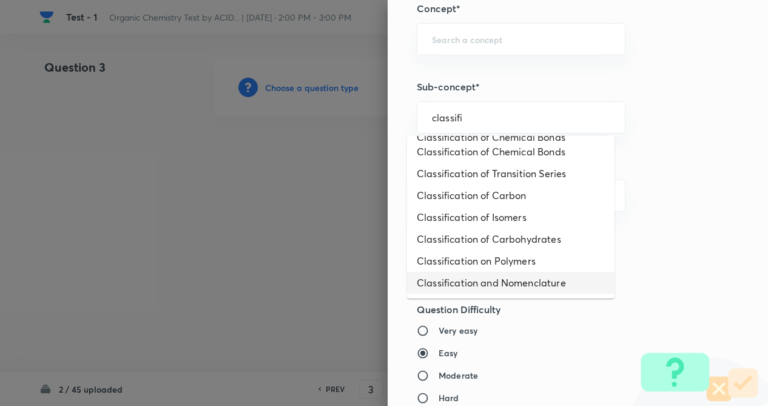
click at [530, 278] on li "Classification and Nomenclature" at bounding box center [511, 283] width 208 height 22
type input "Classification and Nomenclature"
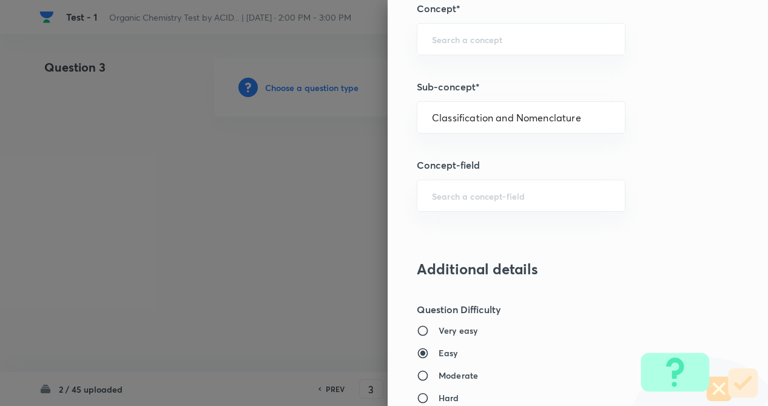
type input "Chemistry"
type input "Organic Chemistry"
type input "Classification and Nomenclature"
click at [679, 268] on h3 "Additional details" at bounding box center [558, 269] width 282 height 18
click at [674, 238] on div "Question settings Question type* Single choice correct Number of options* 2 3 4…" at bounding box center [578, 203] width 380 height 406
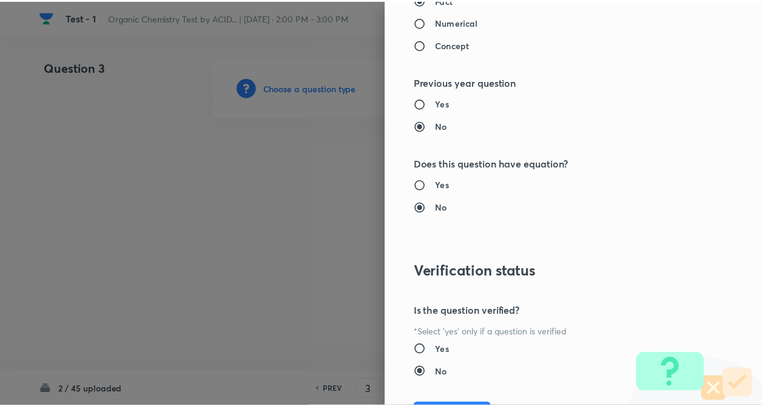
scroll to position [1248, 0]
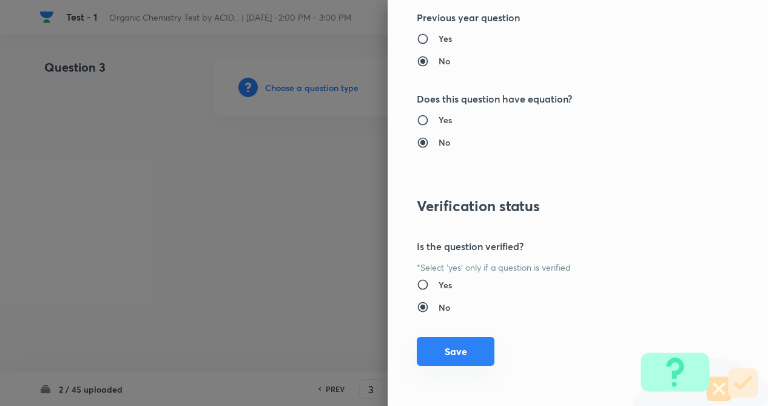
click at [429, 351] on button "Save" at bounding box center [456, 351] width 78 height 29
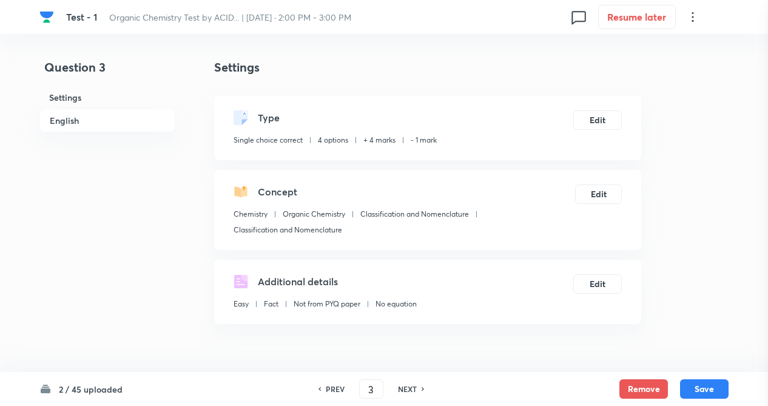
click at [92, 246] on div at bounding box center [384, 203] width 768 height 406
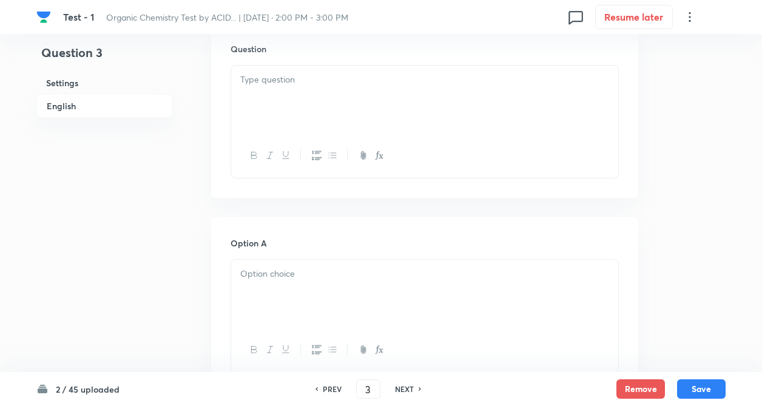
scroll to position [388, 0]
click at [289, 112] on div at bounding box center [424, 98] width 387 height 68
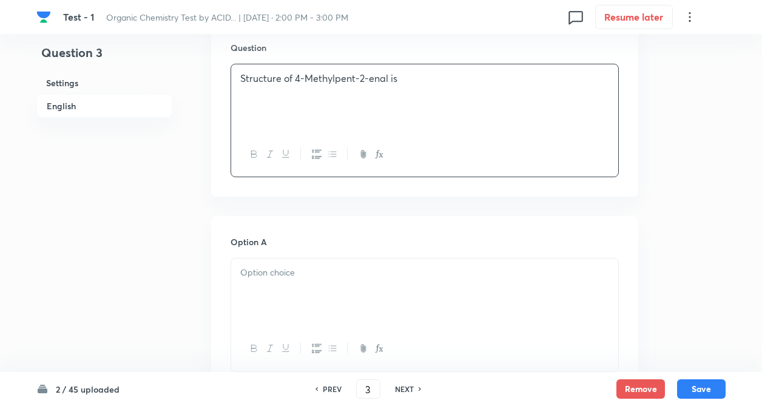
click at [260, 294] on div at bounding box center [424, 293] width 387 height 68
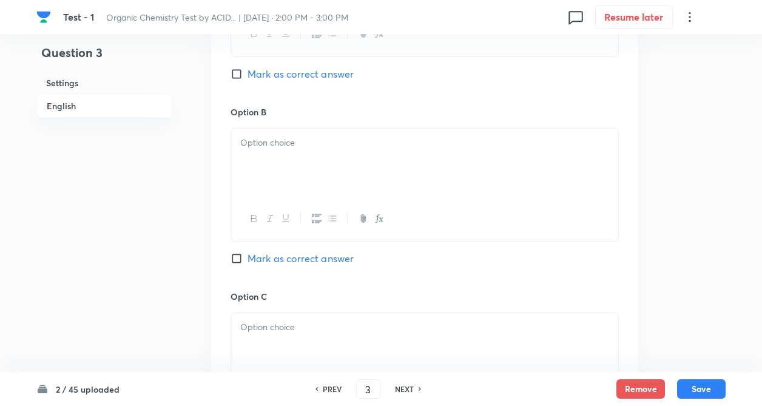
scroll to position [704, 0]
click at [266, 164] on div at bounding box center [424, 162] width 387 height 68
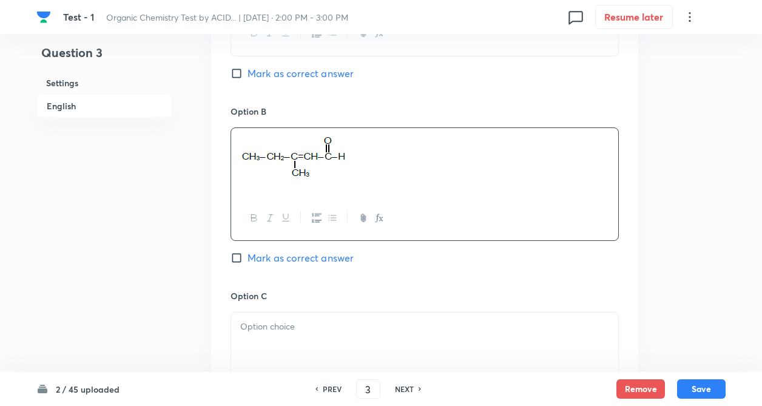
click at [257, 325] on p at bounding box center [424, 327] width 369 height 14
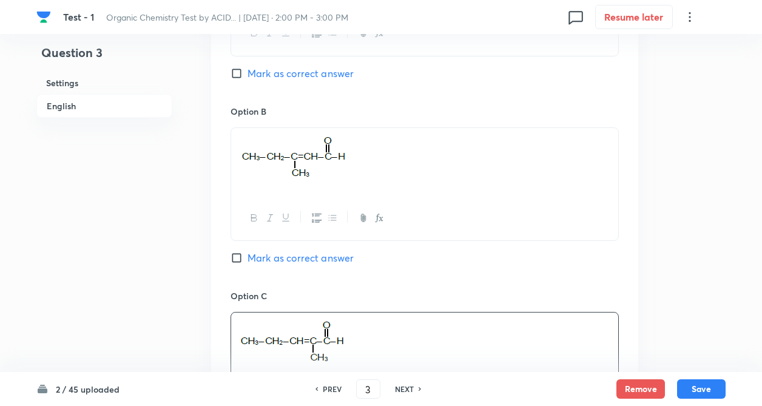
click at [167, 264] on div "Question 3 Settings English" at bounding box center [104, 125] width 136 height 1543
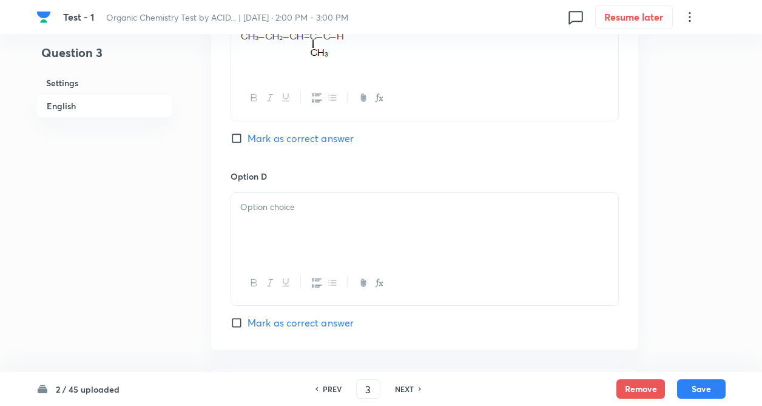
scroll to position [1019, 0]
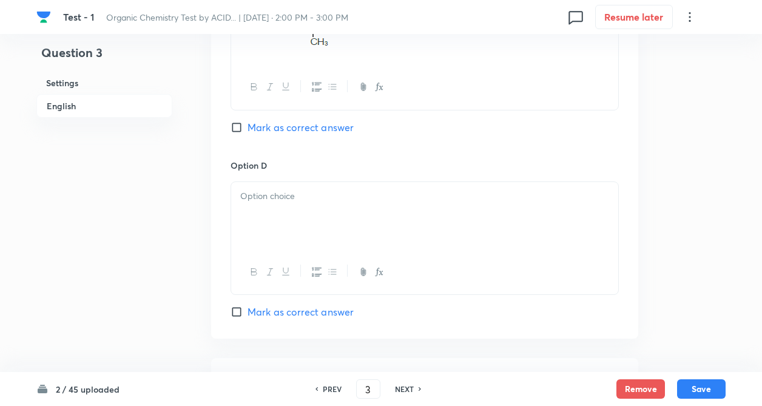
click at [265, 194] on p at bounding box center [424, 196] width 369 height 14
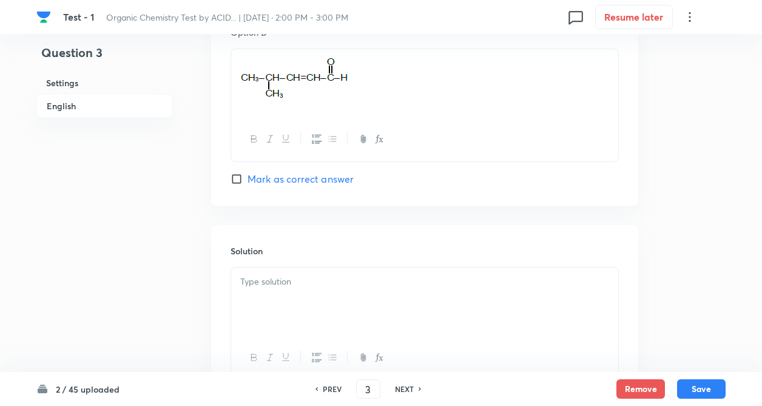
scroll to position [1165, 0]
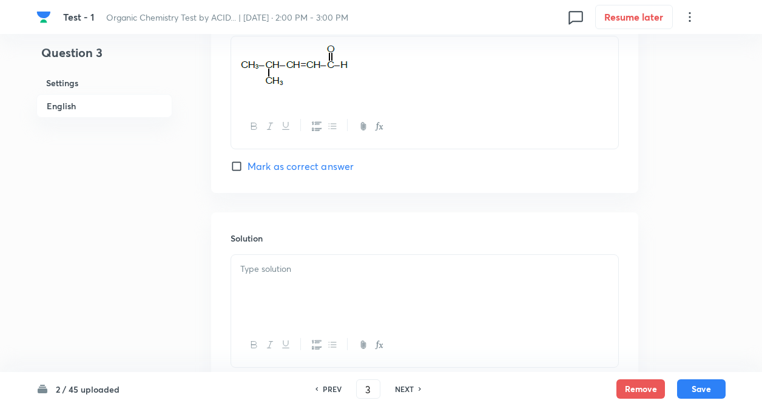
click at [238, 167] on input "Mark as correct answer" at bounding box center [239, 166] width 17 height 12
checkbox input "true"
drag, startPoint x: 239, startPoint y: 59, endPoint x: 338, endPoint y: 83, distance: 101.8
click at [338, 83] on div at bounding box center [424, 70] width 387 height 68
click at [304, 279] on div at bounding box center [424, 289] width 387 height 68
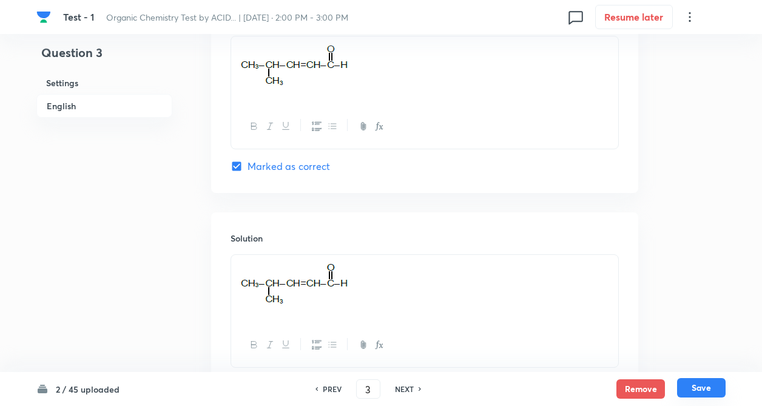
click at [703, 391] on button "Save" at bounding box center [701, 387] width 49 height 19
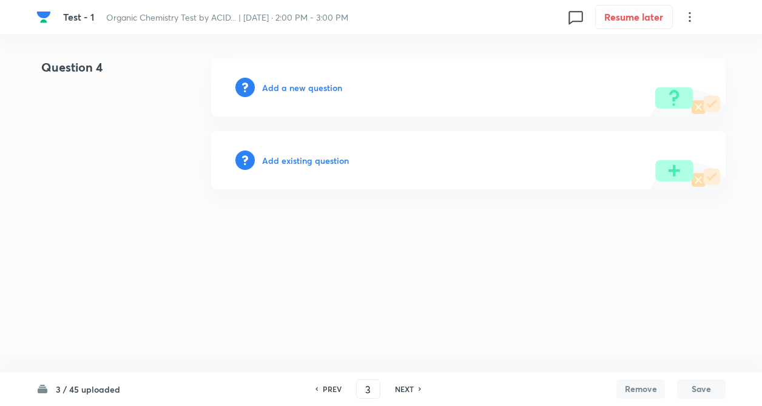
type input "4"
click at [305, 90] on h6 "Add a new question" at bounding box center [305, 87] width 80 height 13
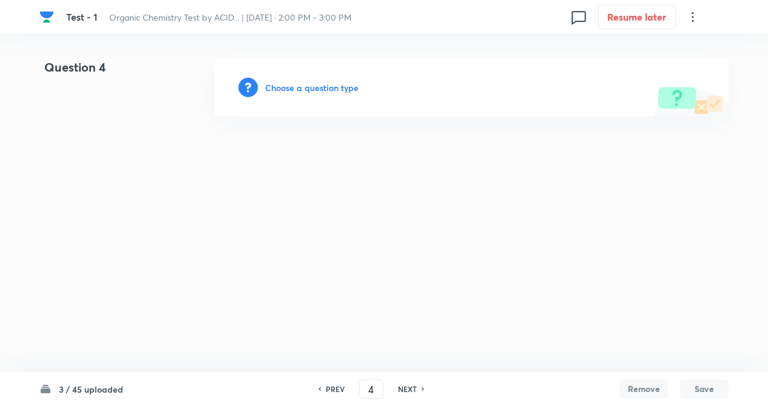
click at [305, 90] on h6 "Choose a question type" at bounding box center [311, 87] width 93 height 13
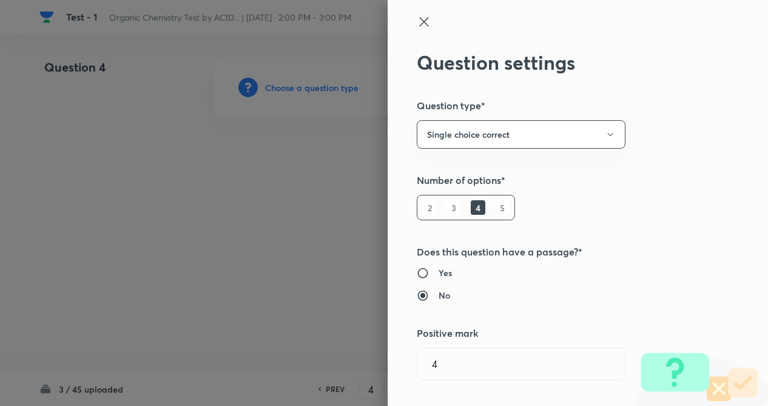
click at [587, 237] on div "Question settings Question type* Single choice correct Number of options* 2 3 4…" at bounding box center [578, 203] width 380 height 406
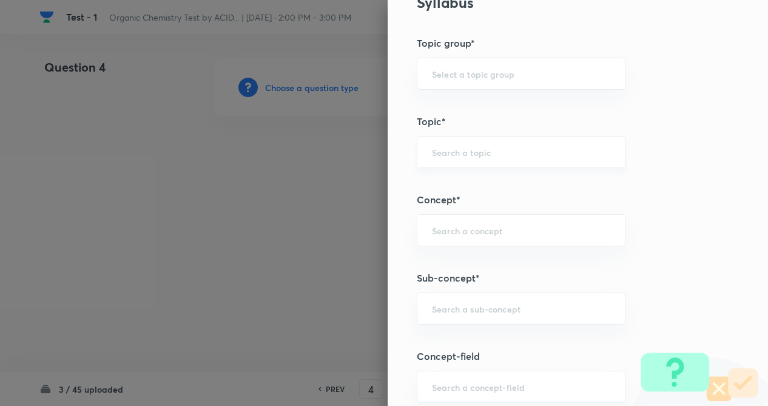
scroll to position [510, 0]
click at [433, 163] on div "​" at bounding box center [521, 155] width 209 height 32
click at [454, 304] on div "​" at bounding box center [521, 312] width 209 height 32
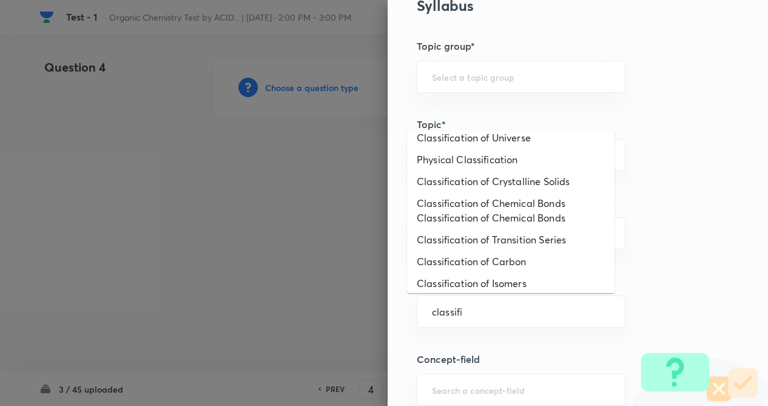
scroll to position [226, 0]
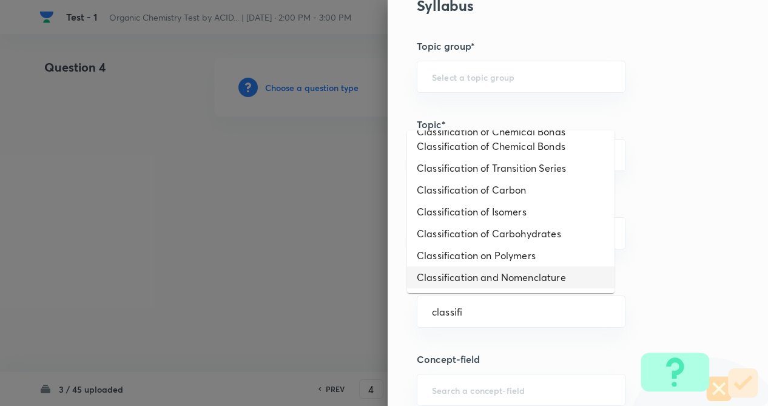
click at [544, 275] on li "Classification and Nomenclature" at bounding box center [511, 277] width 208 height 22
type input "Classification and Nomenclature"
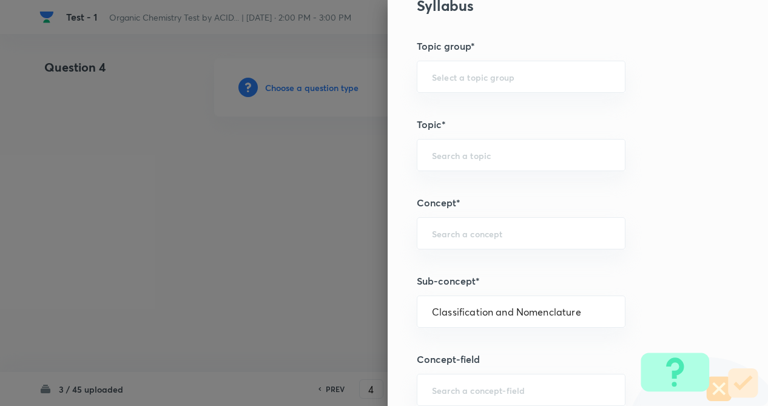
type input "Chemistry"
type input "Organic Chemistry"
type input "Classification and Nomenclature"
click at [314, 251] on div at bounding box center [384, 203] width 768 height 406
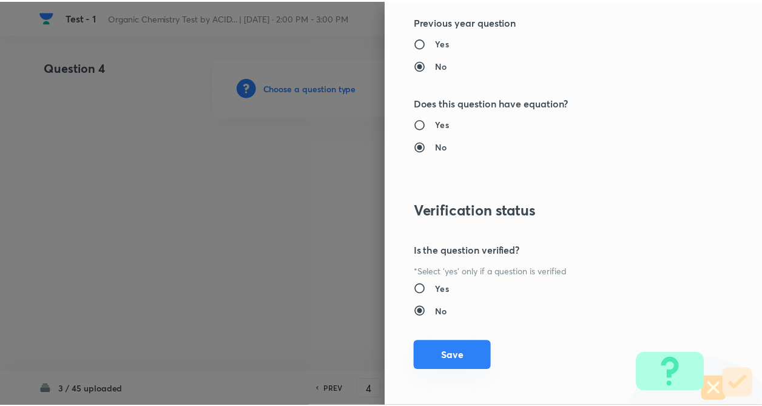
scroll to position [1248, 0]
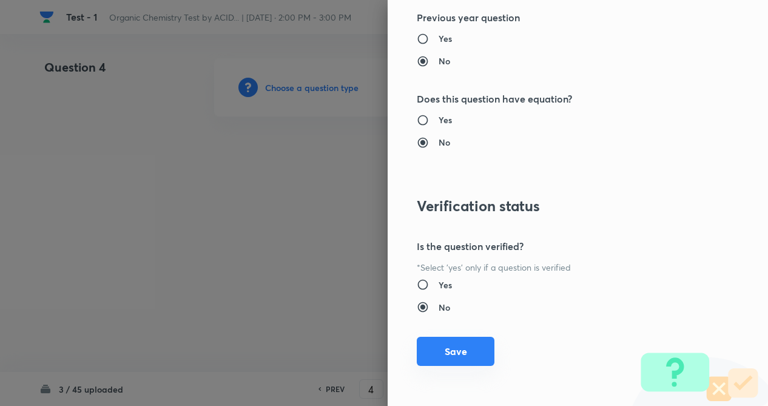
click at [444, 361] on button "Save" at bounding box center [456, 351] width 78 height 29
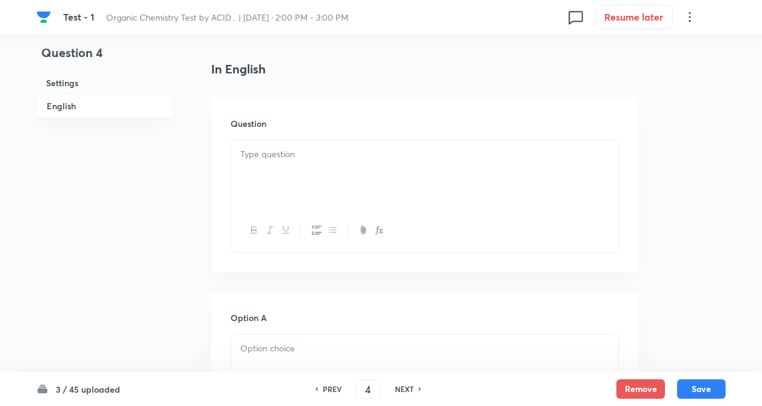
scroll to position [364, 0]
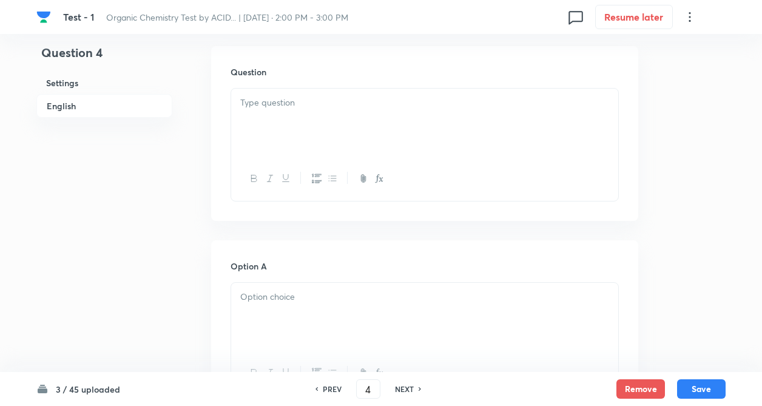
click at [238, 127] on div at bounding box center [424, 123] width 387 height 68
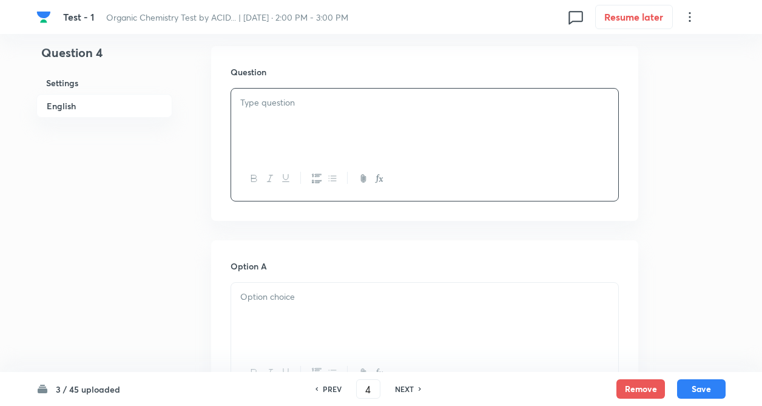
paste div
click at [238, 120] on div "Which of the following is/are unsaturated [MEDICAL_DATA]?" at bounding box center [424, 123] width 387 height 68
click at [255, 295] on p at bounding box center [424, 297] width 369 height 14
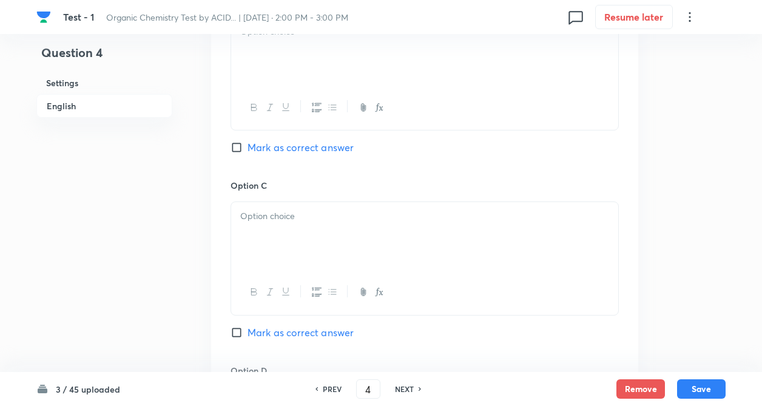
scroll to position [825, 0]
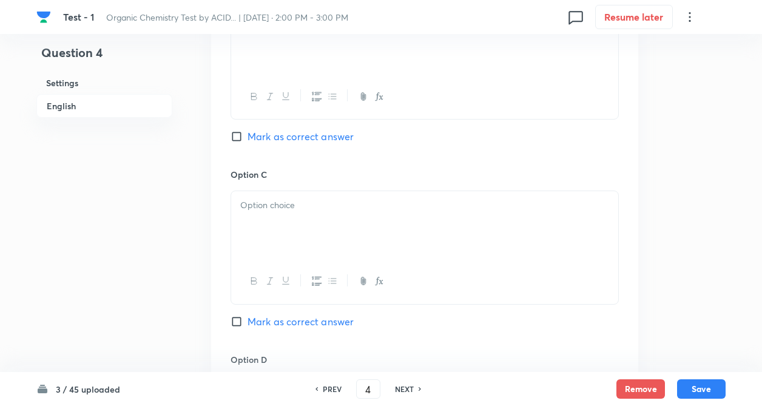
click at [255, 221] on div at bounding box center [424, 225] width 387 height 68
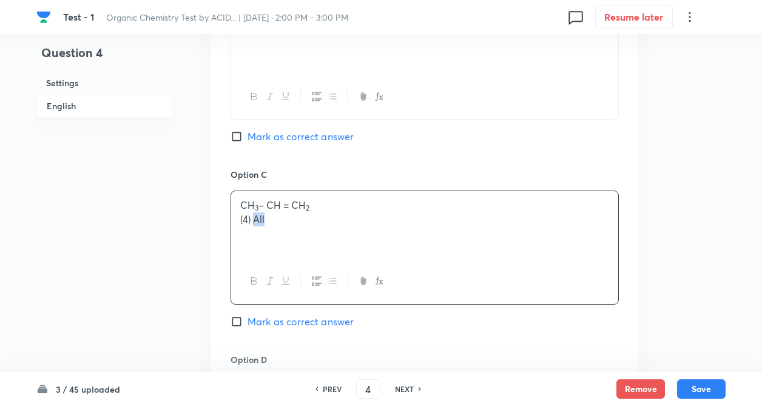
drag, startPoint x: 255, startPoint y: 215, endPoint x: 296, endPoint y: 231, distance: 43.6
click at [296, 231] on div "CH 3 – CH = CH 2 (4) All" at bounding box center [424, 225] width 387 height 68
click at [143, 200] on div "Question 4 Settings English" at bounding box center [104, 4] width 136 height 1543
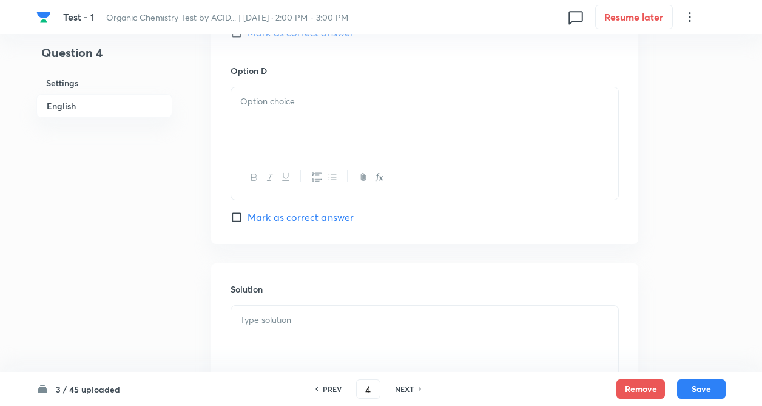
scroll to position [1117, 0]
click at [306, 111] on div at bounding box center [424, 119] width 387 height 68
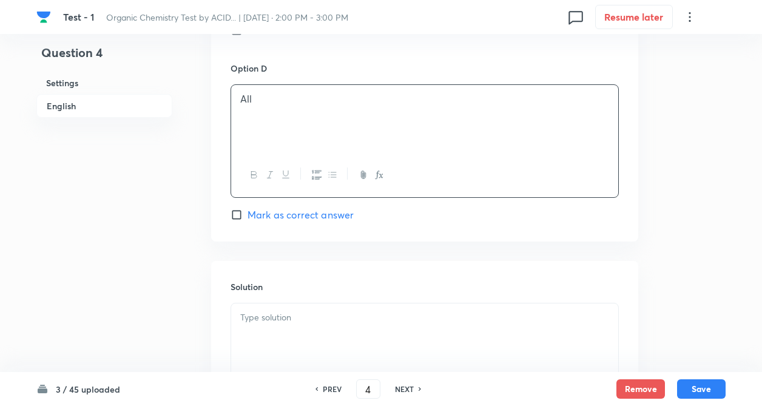
click at [240, 131] on div "All" at bounding box center [424, 119] width 387 height 68
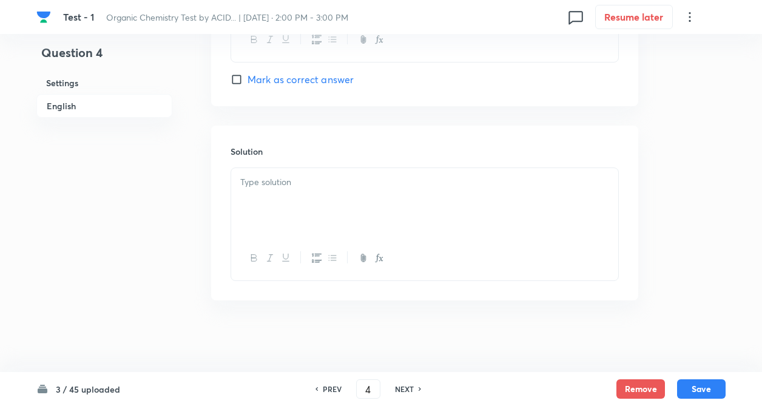
scroll to position [1253, 0]
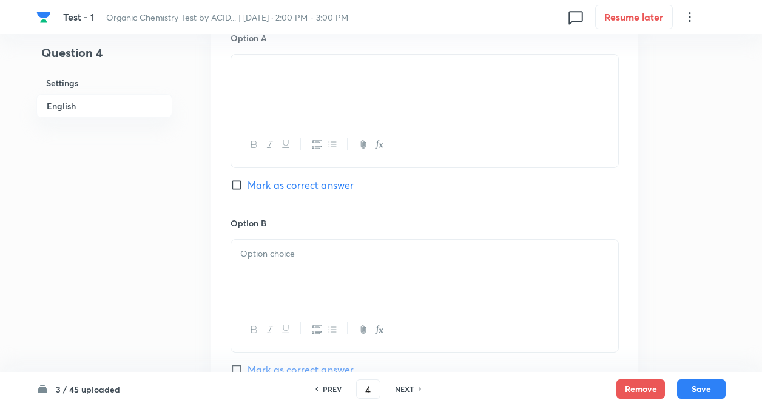
scroll to position [598, 0]
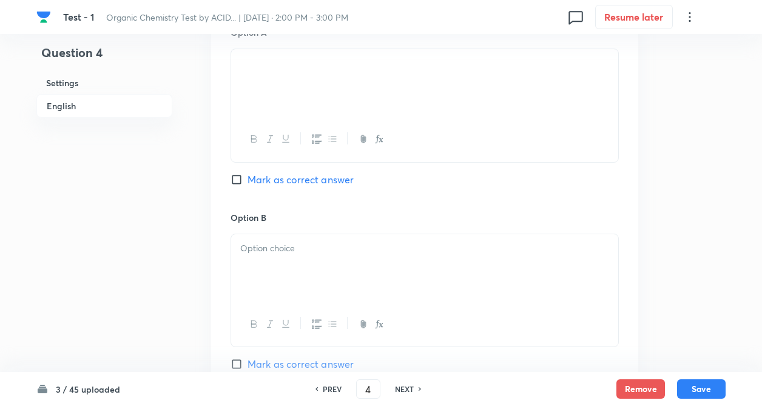
click at [259, 255] on p at bounding box center [424, 249] width 369 height 14
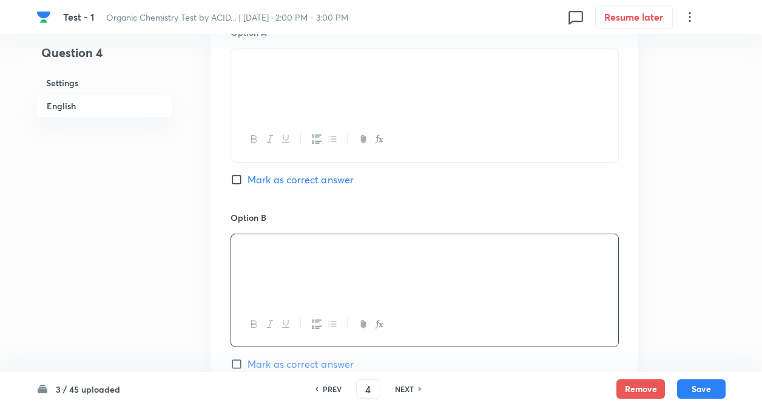
click at [200, 263] on div "Question 4 Settings English Settings Type Single choice correct 4 options + 4 m…" at bounding box center [380, 232] width 689 height 1543
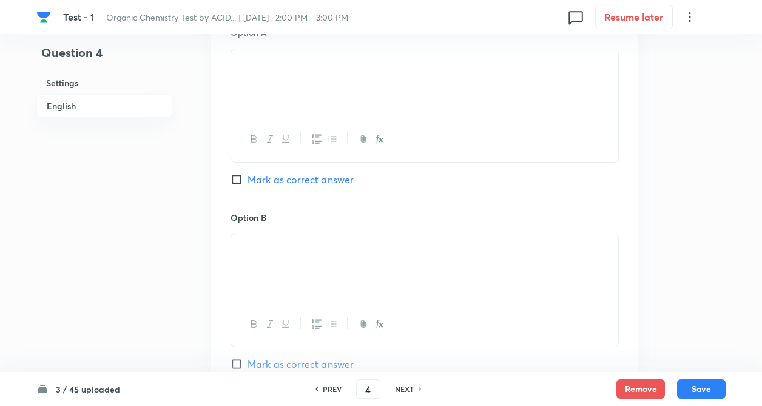
click at [200, 263] on div "Question 4 Settings English Settings Type Single choice correct 4 options + 4 m…" at bounding box center [380, 232] width 689 height 1543
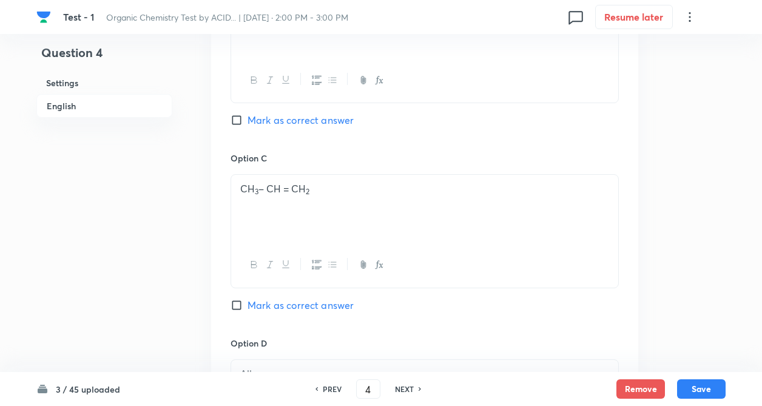
scroll to position [865, 0]
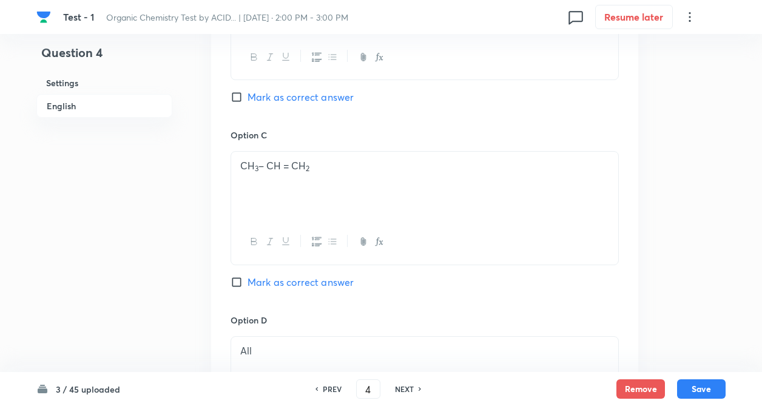
click at [237, 286] on input "Mark as correct answer" at bounding box center [239, 282] width 17 height 12
checkbox input "true"
drag, startPoint x: 330, startPoint y: 172, endPoint x: 229, endPoint y: 152, distance: 103.3
click at [229, 152] on div "Option A Mark as correct answer Option B Mark as correct answer Option C CH 3 –…" at bounding box center [424, 117] width 427 height 754
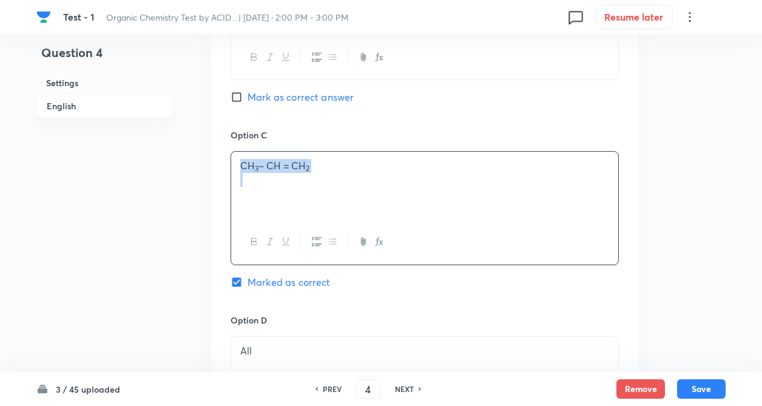
copy p "CH 3 – CH = CH 2"
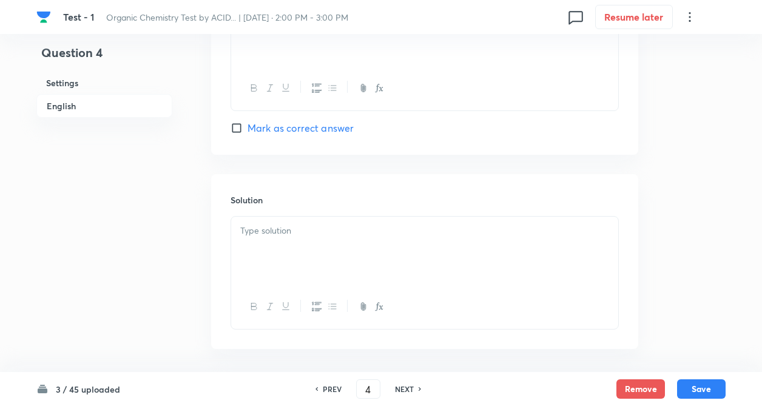
scroll to position [1253, 0]
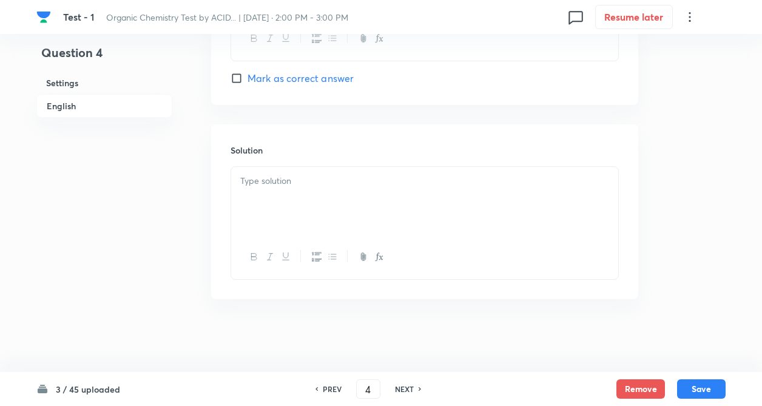
click at [268, 199] on div at bounding box center [424, 201] width 387 height 68
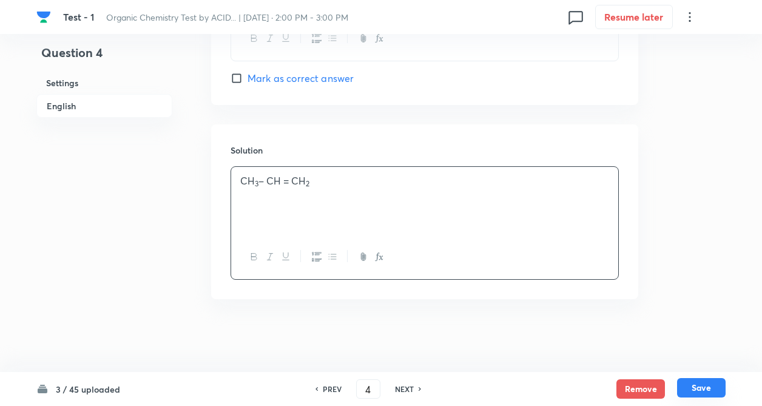
click at [703, 382] on button "Save" at bounding box center [701, 387] width 49 height 19
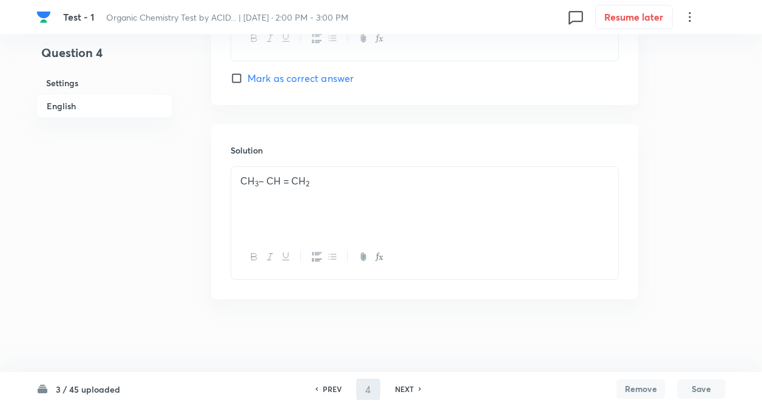
type input "5"
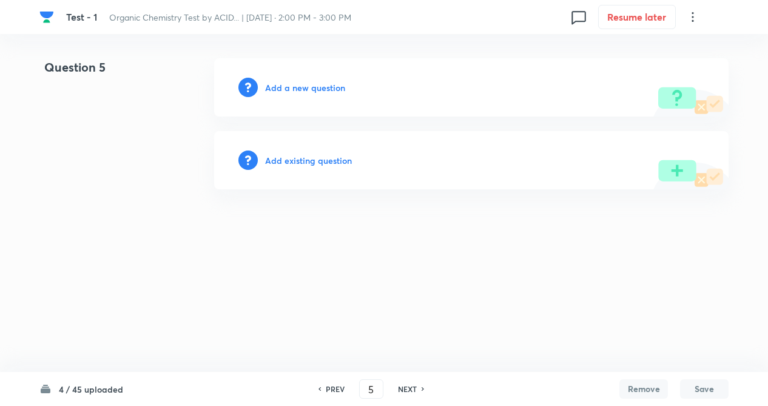
click at [297, 88] on h6 "Add a new question" at bounding box center [305, 87] width 80 height 13
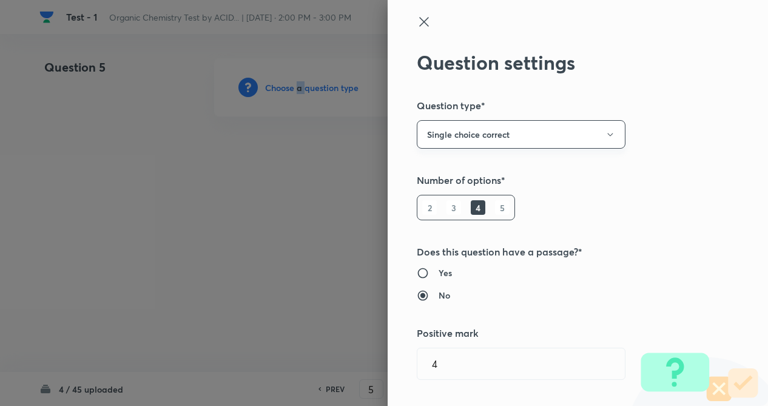
click at [588, 148] on button "Single choice correct" at bounding box center [521, 134] width 209 height 29
click at [660, 199] on div at bounding box center [384, 203] width 768 height 406
click at [660, 199] on div "Question settings Question type* Single choice correct Number of options* 2 3 4…" at bounding box center [578, 203] width 380 height 406
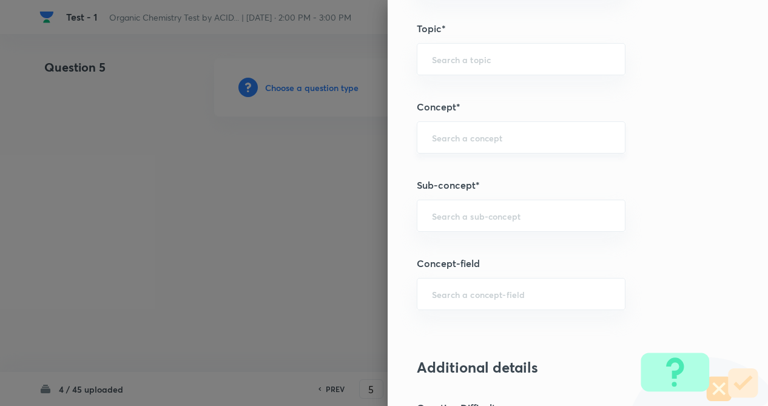
scroll to position [607, 0]
click at [444, 132] on input "text" at bounding box center [521, 136] width 178 height 12
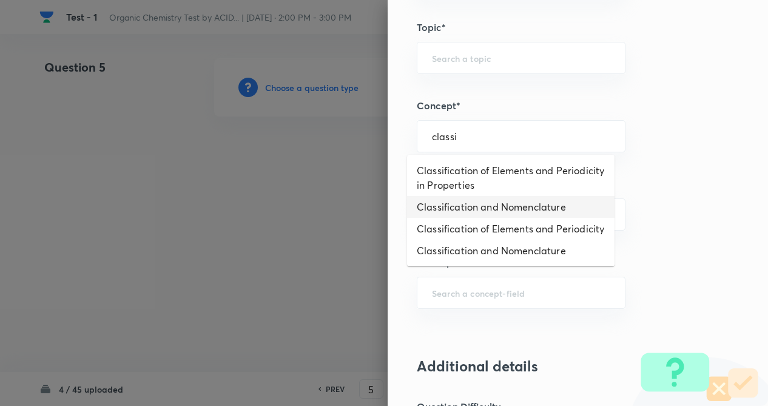
click at [470, 203] on li "Classification and Nomenclature" at bounding box center [511, 207] width 208 height 22
type input "Classification and Nomenclature"
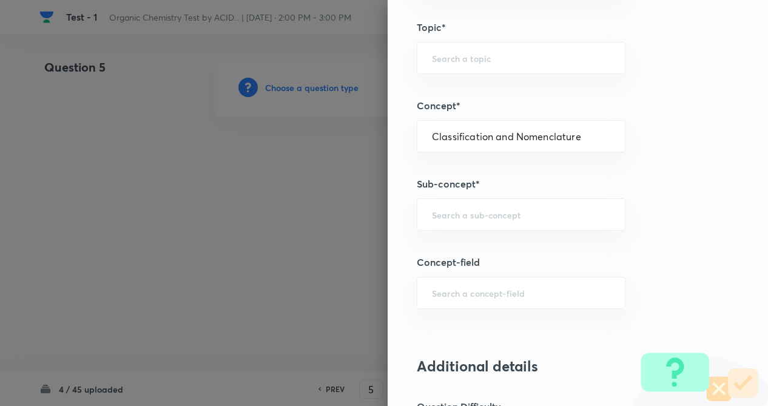
type input "Chemistry"
type input "Organic Chemistry"
click at [460, 203] on div "​" at bounding box center [521, 214] width 209 height 32
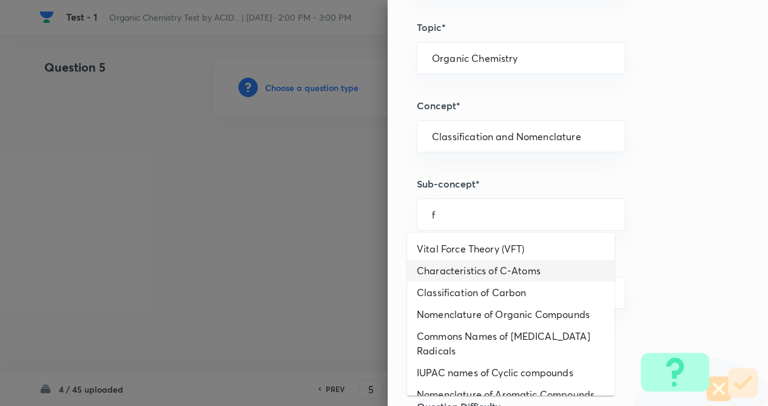
scroll to position [29, 0]
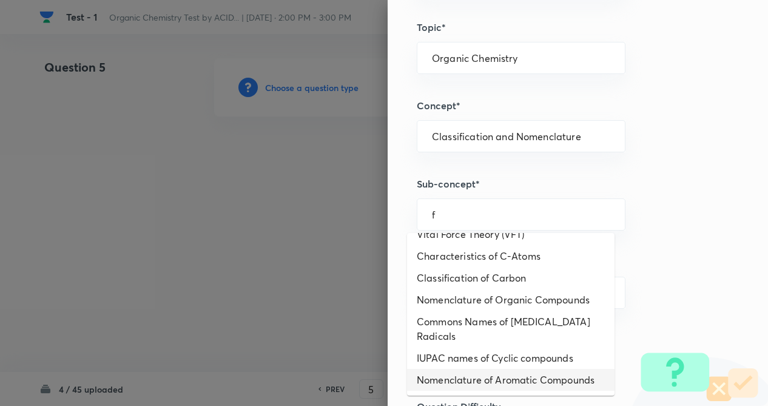
click at [447, 377] on li "Nomenclature of Aromatic Compounds" at bounding box center [511, 380] width 208 height 22
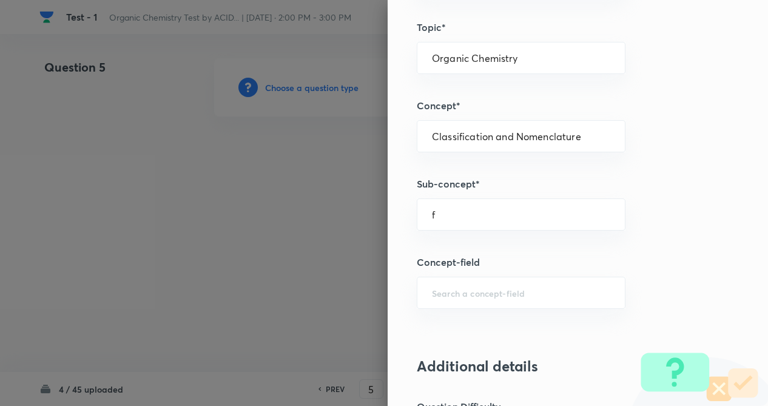
type input "Nomenclature of Aromatic Compounds"
click at [334, 256] on div at bounding box center [384, 203] width 768 height 406
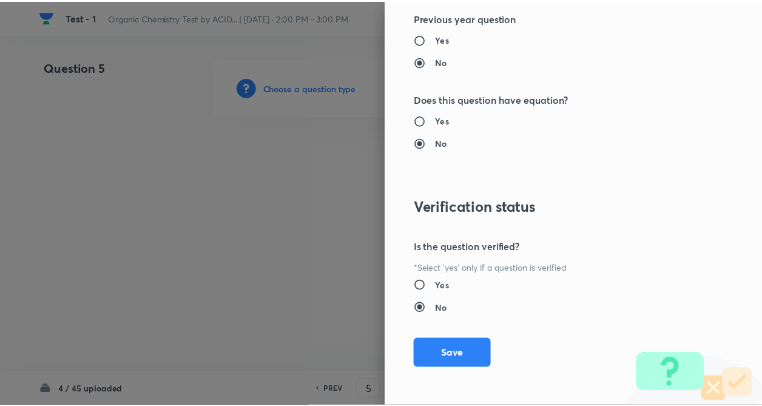
scroll to position [1248, 0]
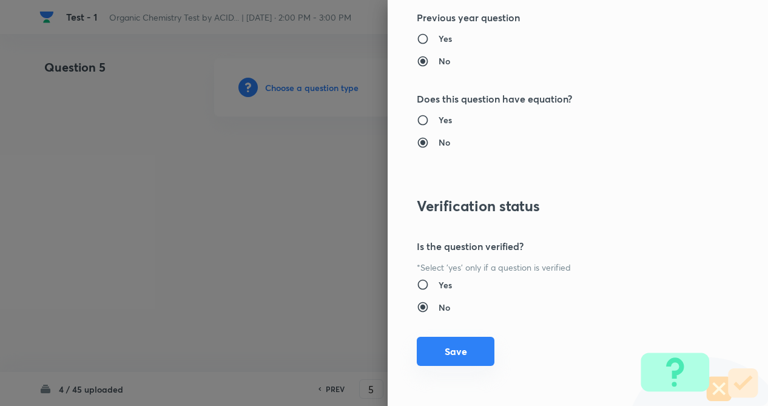
click at [456, 356] on button "Save" at bounding box center [456, 351] width 78 height 29
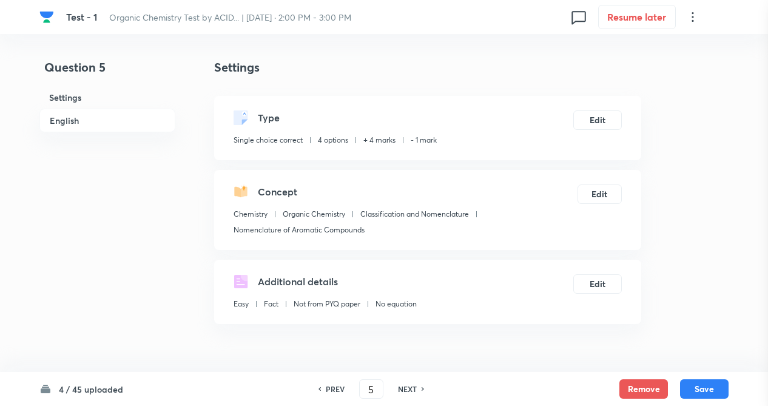
click at [126, 216] on div at bounding box center [384, 203] width 768 height 406
